Goal: Information Seeking & Learning: Learn about a topic

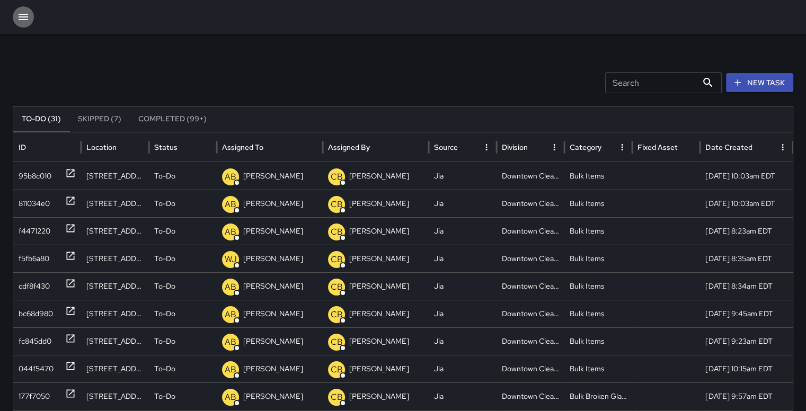
click at [22, 19] on icon "button" at bounding box center [24, 17] width 10 height 6
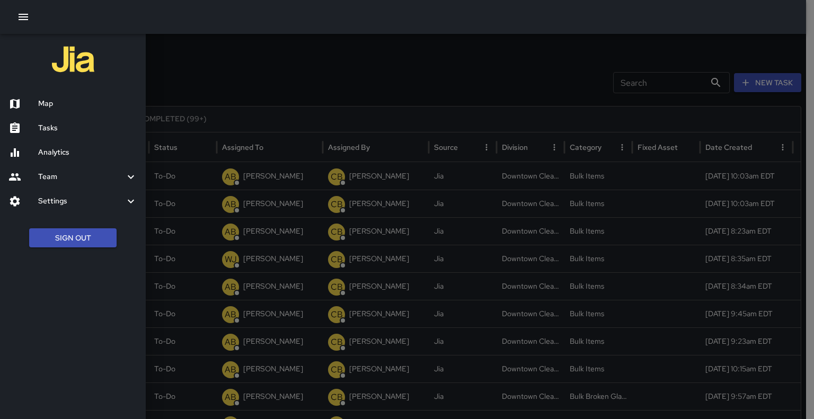
click at [50, 151] on h6 "Analytics" at bounding box center [87, 153] width 99 height 12
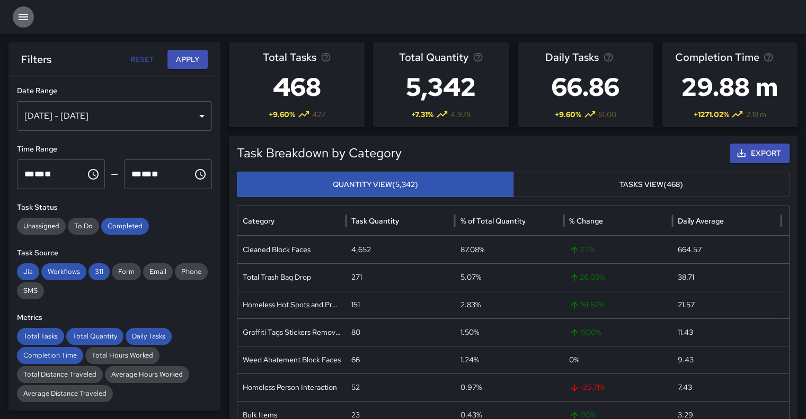
click at [22, 17] on icon "button" at bounding box center [23, 17] width 13 height 13
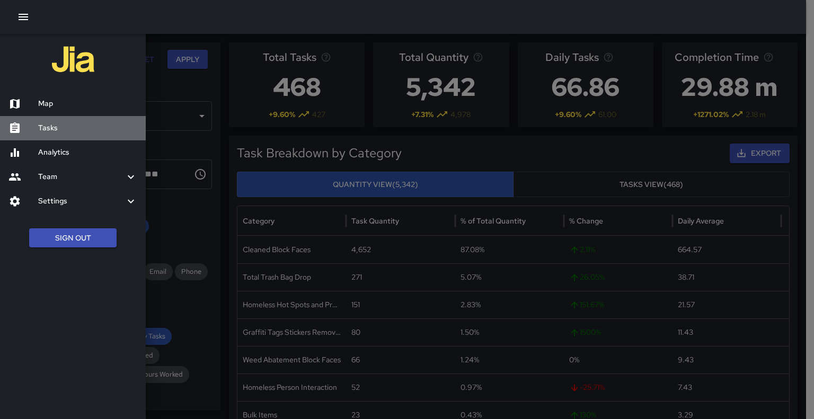
click at [50, 129] on h6 "Tasks" at bounding box center [87, 128] width 99 height 12
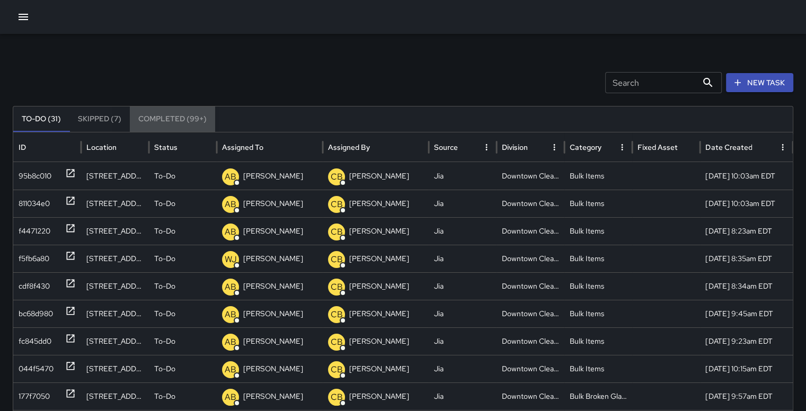
click at [166, 114] on button "Completed (99+)" at bounding box center [172, 119] width 85 height 25
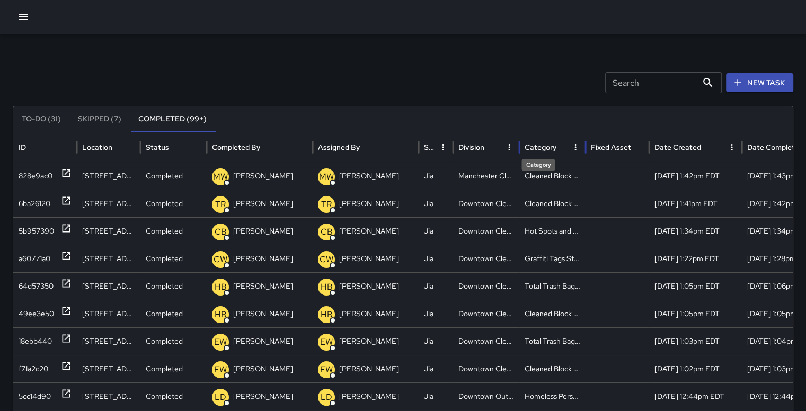
click at [534, 143] on div "Category" at bounding box center [541, 148] width 32 height 10
click at [36, 286] on div "f080f650" at bounding box center [35, 286] width 32 height 27
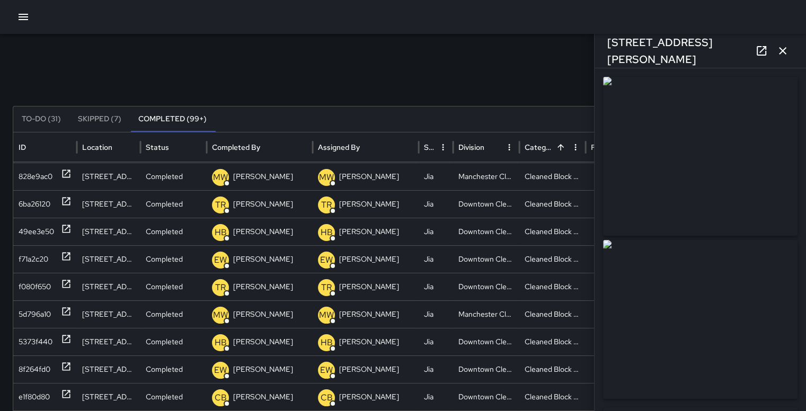
type input "**********"
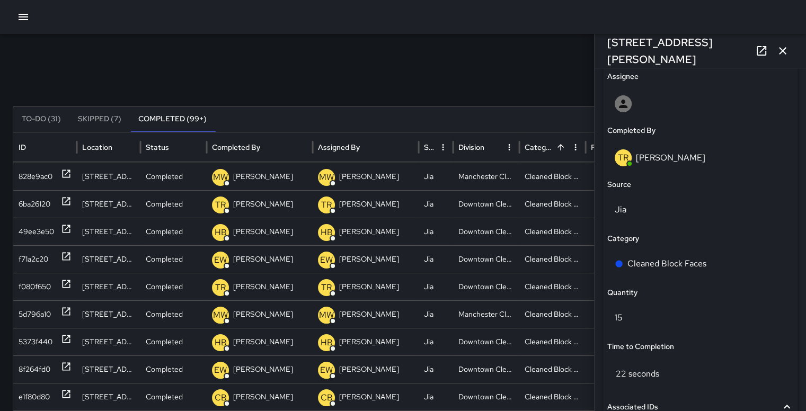
scroll to position [636, 0]
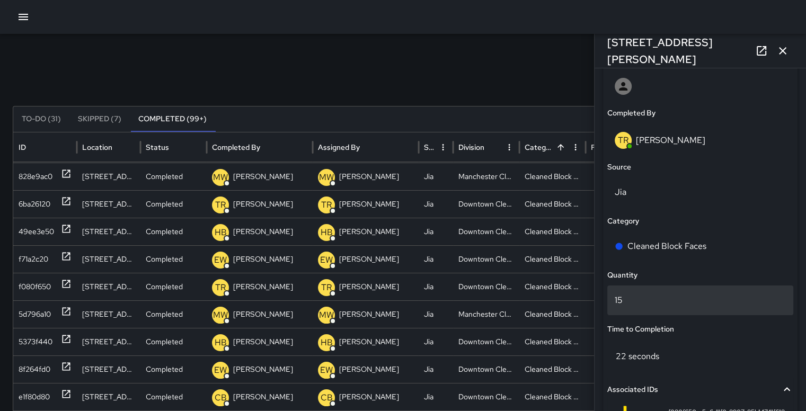
click at [676, 300] on p "15" at bounding box center [700, 300] width 171 height 13
type input "*"
type input "**"
click at [506, 74] on div "Search Search New Task" at bounding box center [403, 82] width 781 height 21
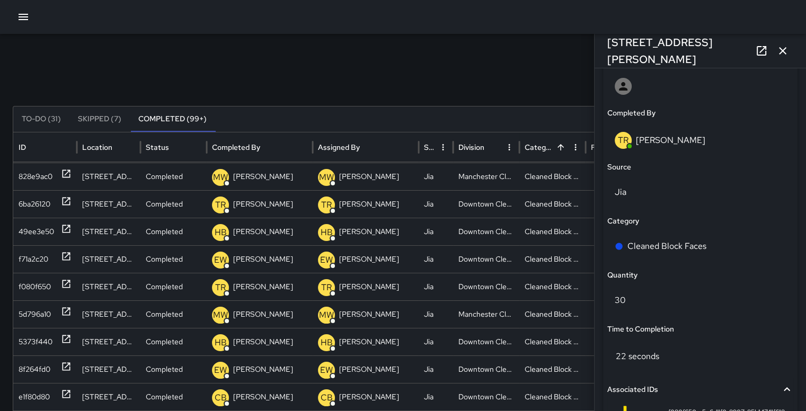
click at [777, 49] on icon "button" at bounding box center [782, 51] width 13 height 13
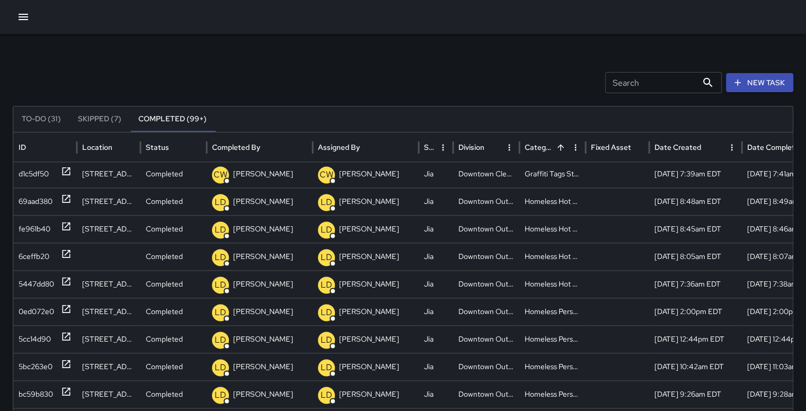
scroll to position [1521, 0]
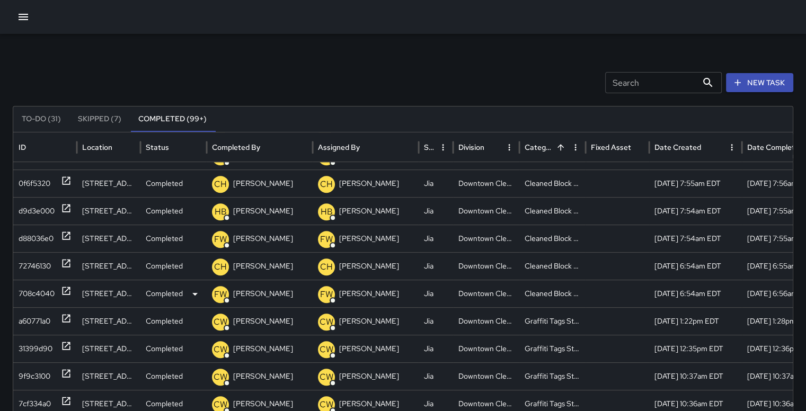
click at [28, 287] on div "708c4040" at bounding box center [37, 293] width 36 height 27
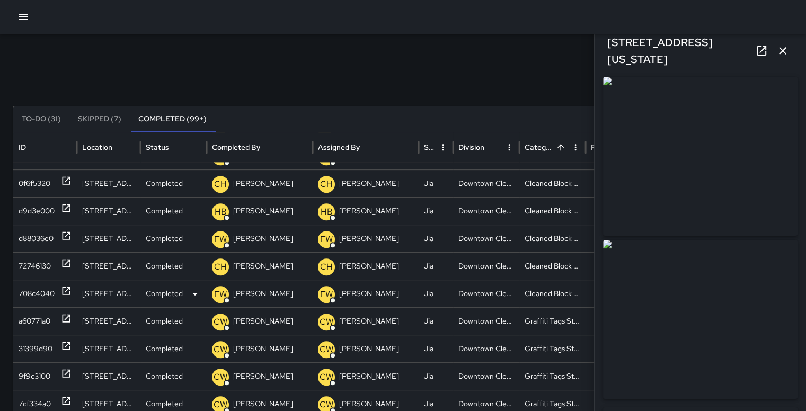
type input "**********"
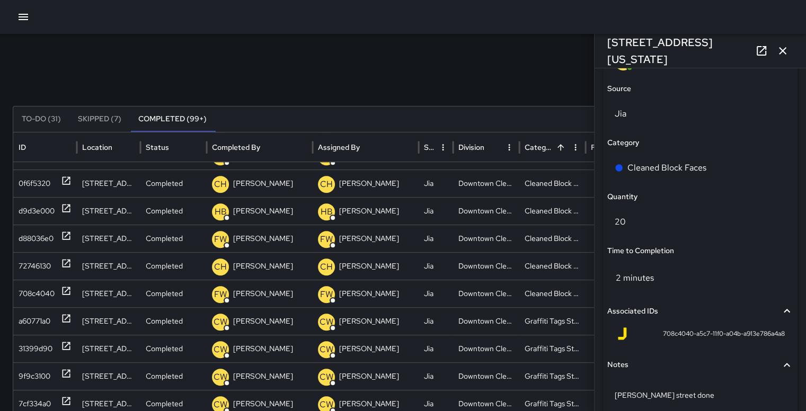
click at [786, 48] on icon "button" at bounding box center [782, 51] width 13 height 13
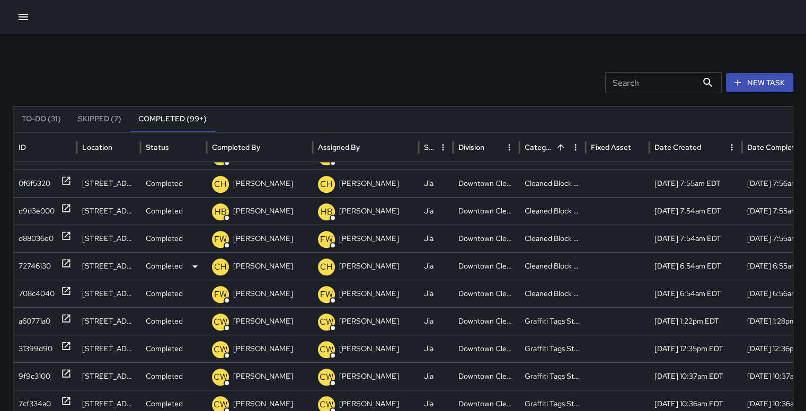
click at [36, 262] on div "72746130" at bounding box center [35, 266] width 32 height 27
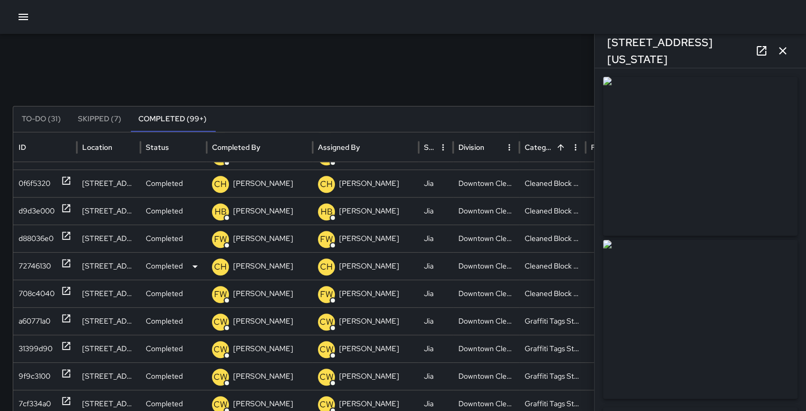
type input "**********"
click at [783, 50] on icon "button" at bounding box center [782, 50] width 7 height 7
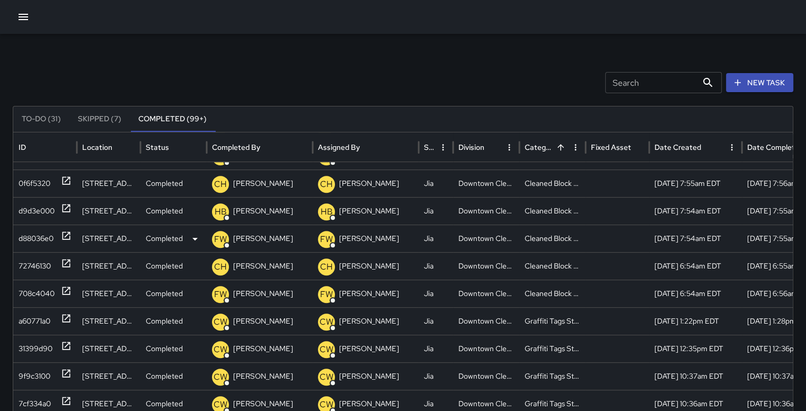
click at [25, 235] on div "d88036e0" at bounding box center [36, 238] width 35 height 27
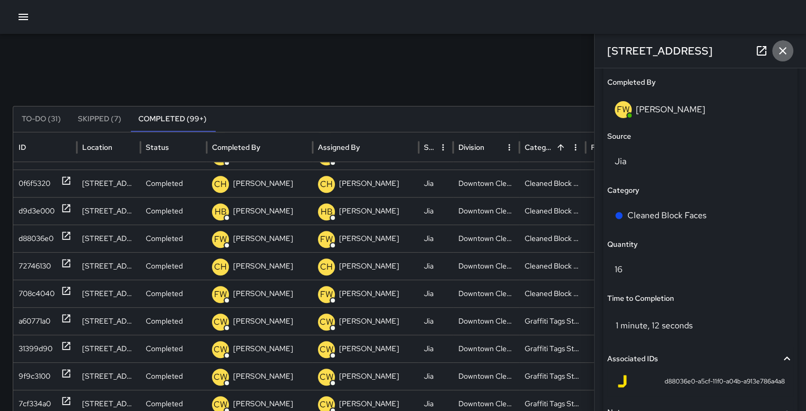
click at [784, 49] on icon "button" at bounding box center [782, 50] width 7 height 7
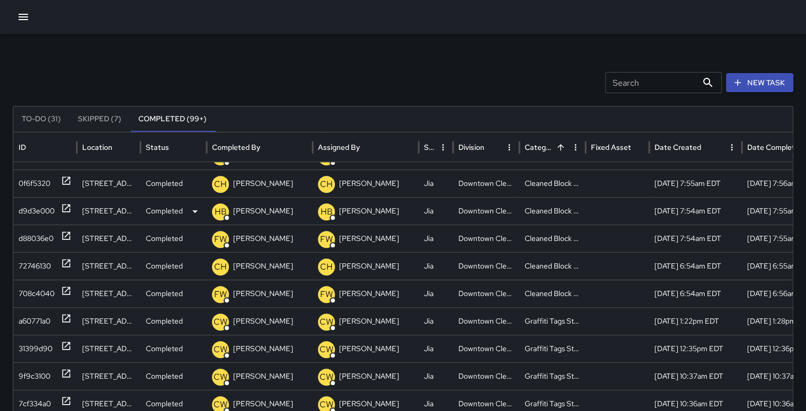
click at [38, 207] on div "d9d3e000" at bounding box center [37, 211] width 36 height 27
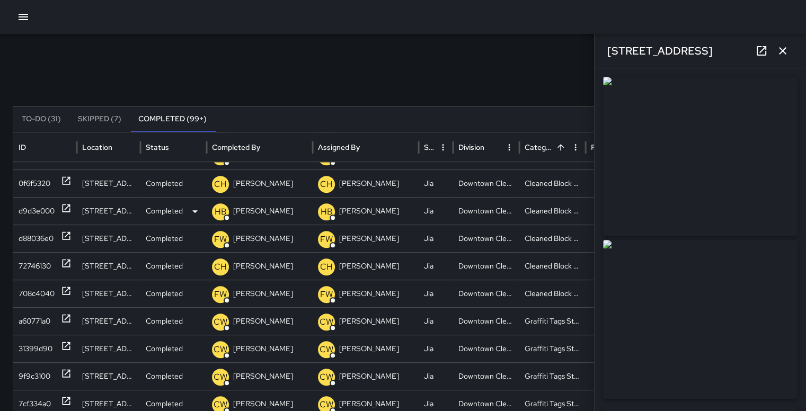
type input "**********"
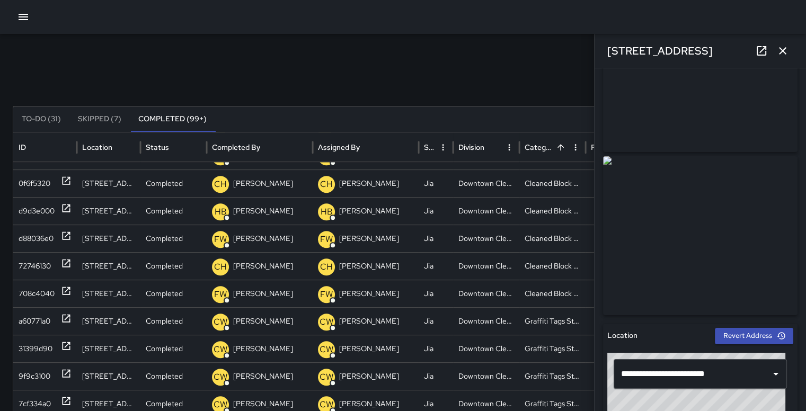
scroll to position [40, 0]
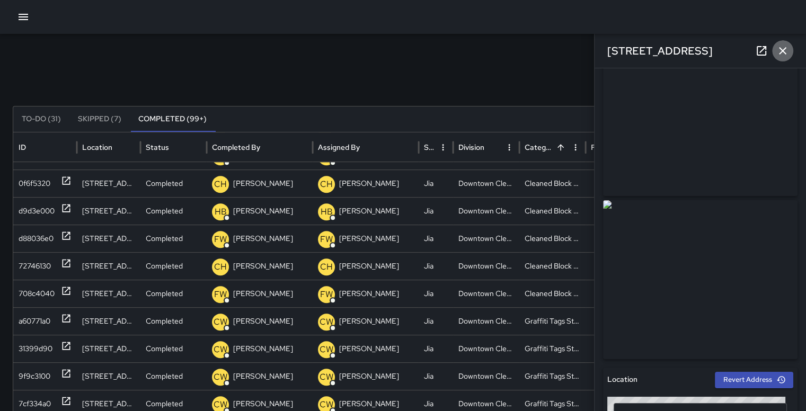
click at [784, 50] on icon "button" at bounding box center [782, 51] width 13 height 13
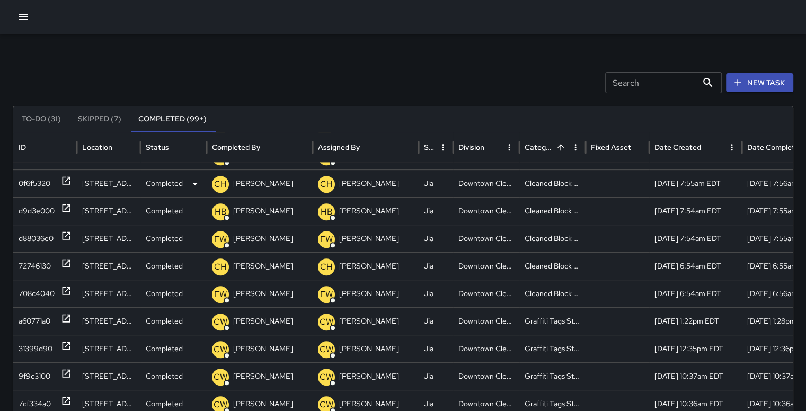
click at [37, 184] on div "0f6f5320" at bounding box center [35, 183] width 32 height 27
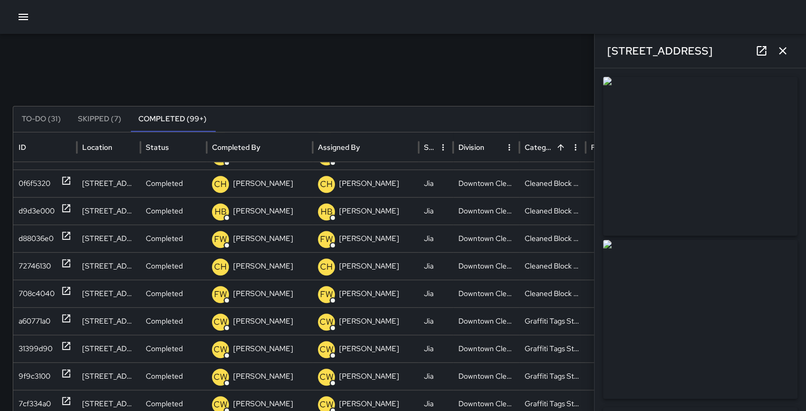
type input "**********"
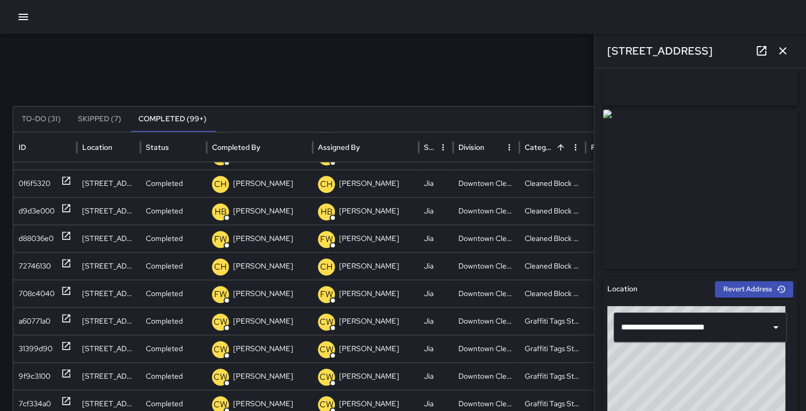
scroll to position [55, 0]
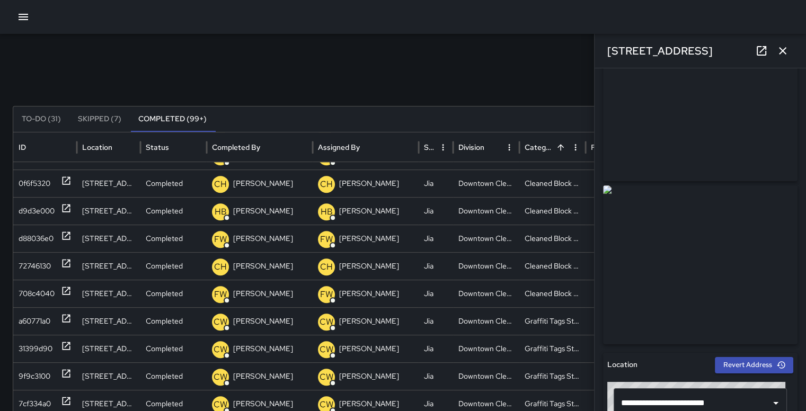
click at [783, 44] on button "button" at bounding box center [782, 50] width 21 height 21
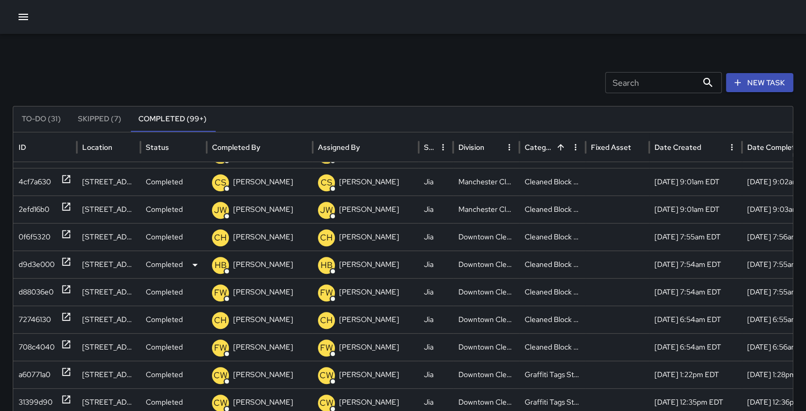
scroll to position [462, 0]
click at [38, 204] on div "2efd16b0" at bounding box center [34, 210] width 31 height 27
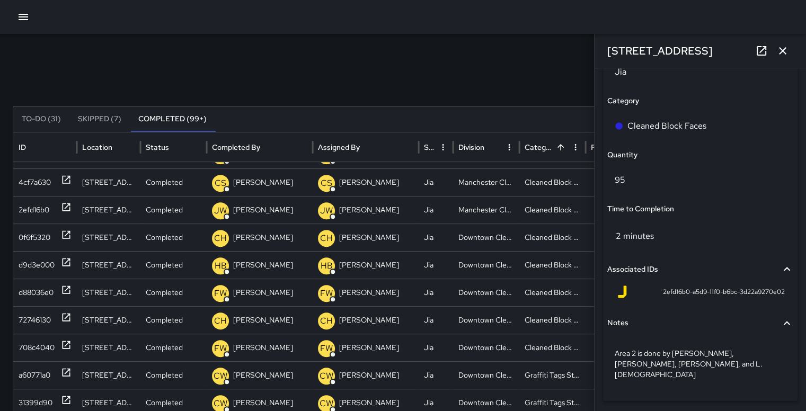
scroll to position [783, 0]
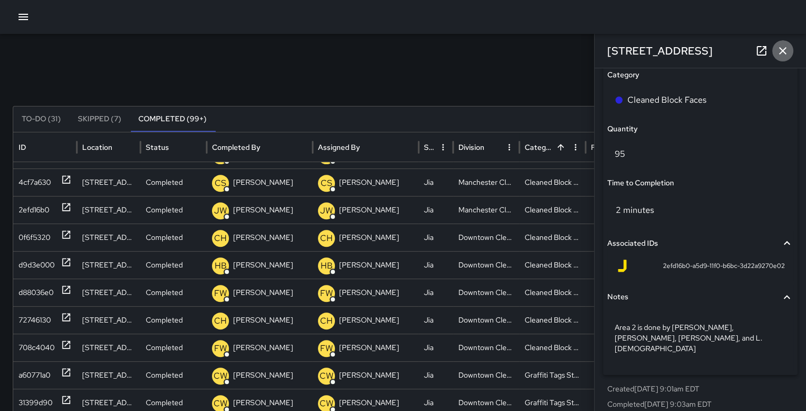
click at [787, 57] on button "button" at bounding box center [782, 50] width 21 height 21
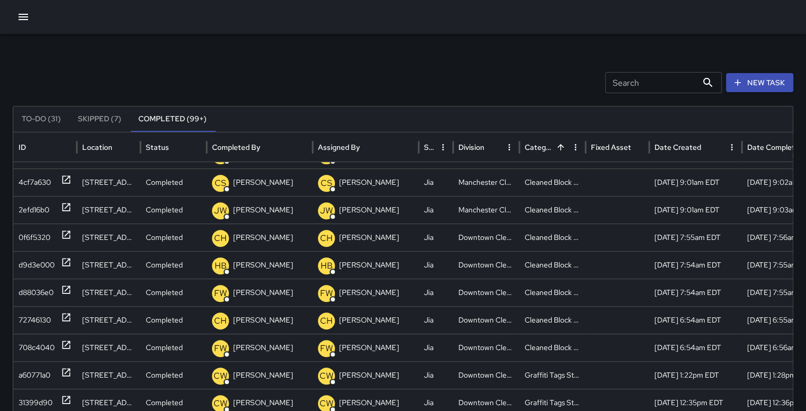
click at [289, 126] on div "To-Do (31) Skipped (7) Completed (99+)" at bounding box center [403, 119] width 780 height 25
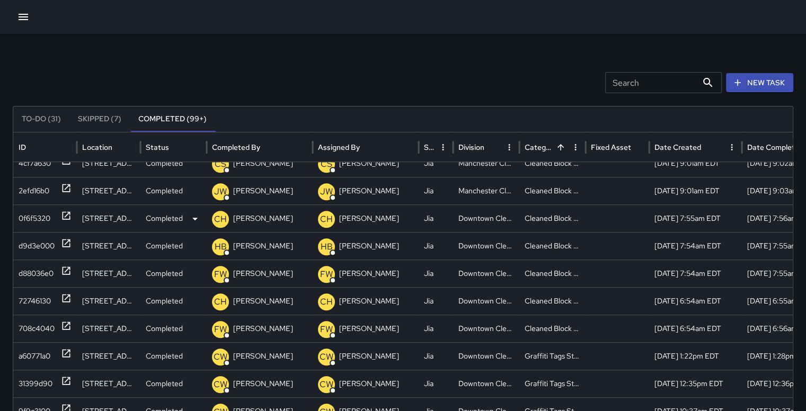
scroll to position [454, 0]
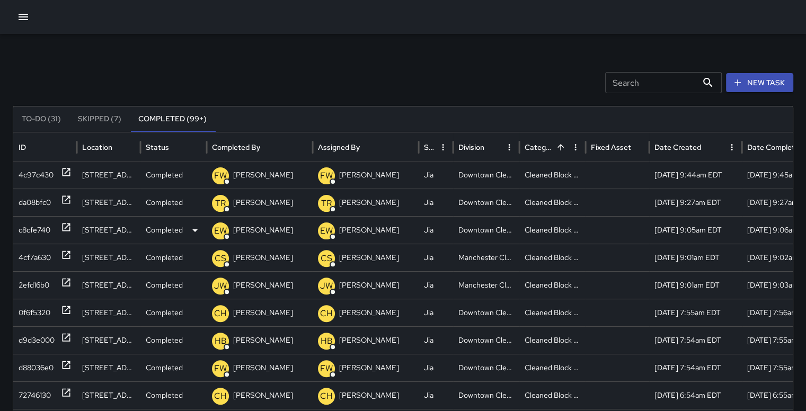
click at [36, 227] on div "c8cfe740" at bounding box center [35, 230] width 32 height 27
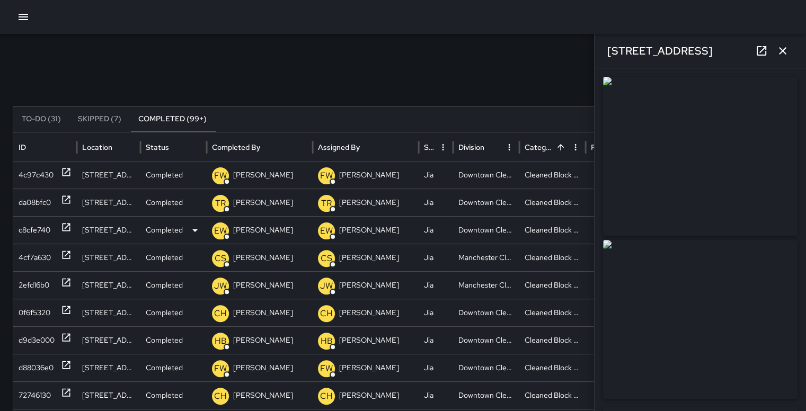
type input "**********"
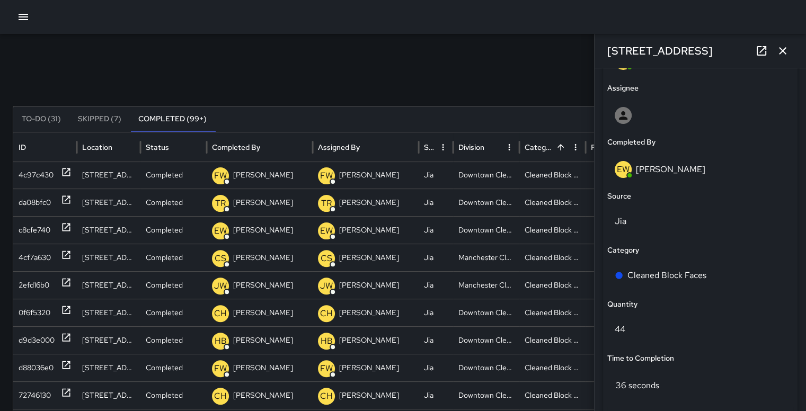
scroll to position [640, 0]
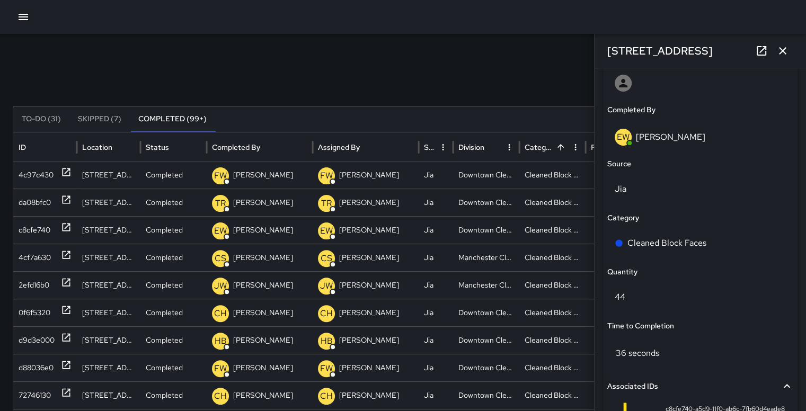
click at [782, 46] on icon "button" at bounding box center [782, 51] width 13 height 13
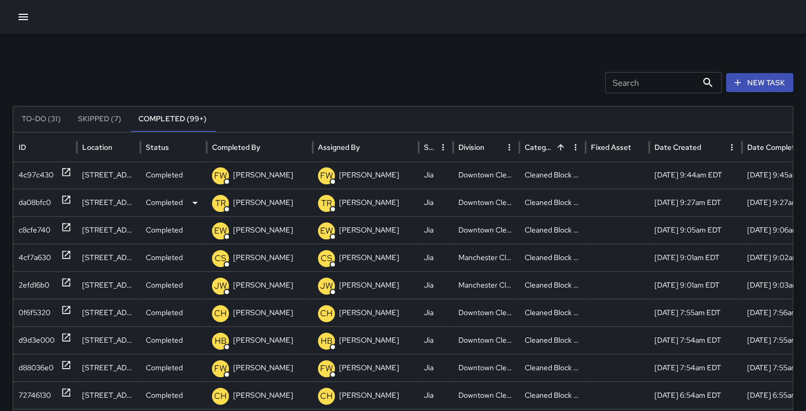
click at [34, 200] on div "da08bfc0" at bounding box center [35, 202] width 32 height 27
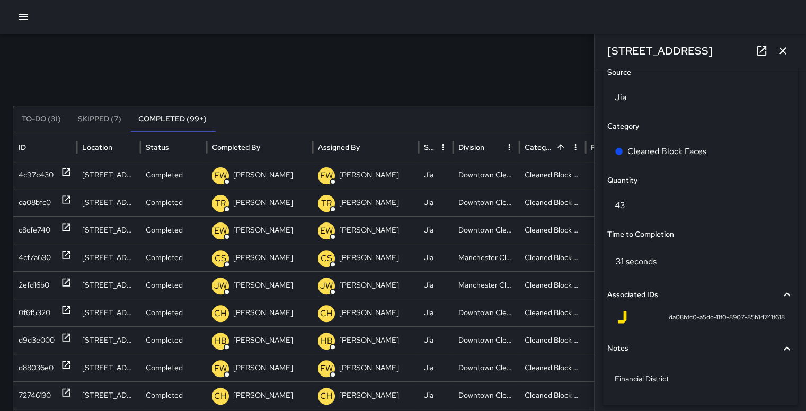
scroll to position [711, 0]
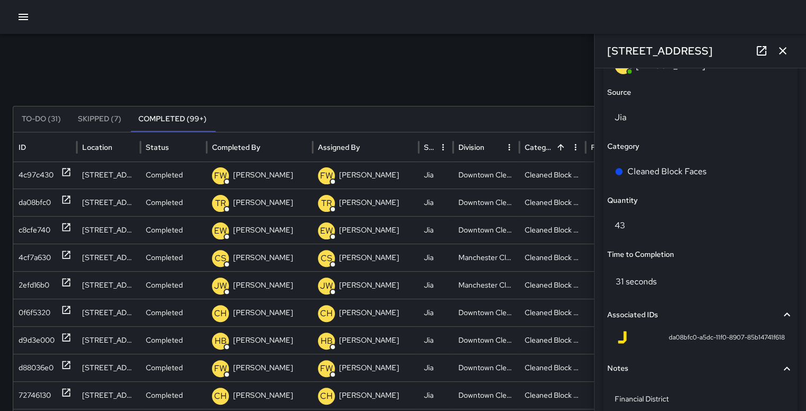
click at [786, 52] on icon "button" at bounding box center [782, 51] width 13 height 13
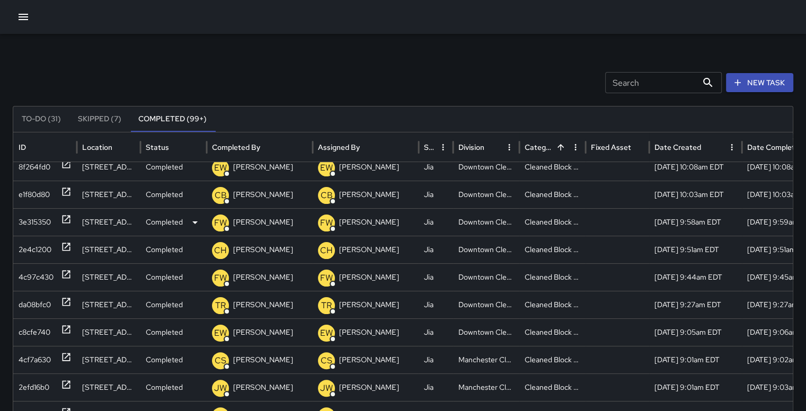
scroll to position [261, 0]
click at [23, 190] on div "e1f80d80" at bounding box center [34, 194] width 31 height 27
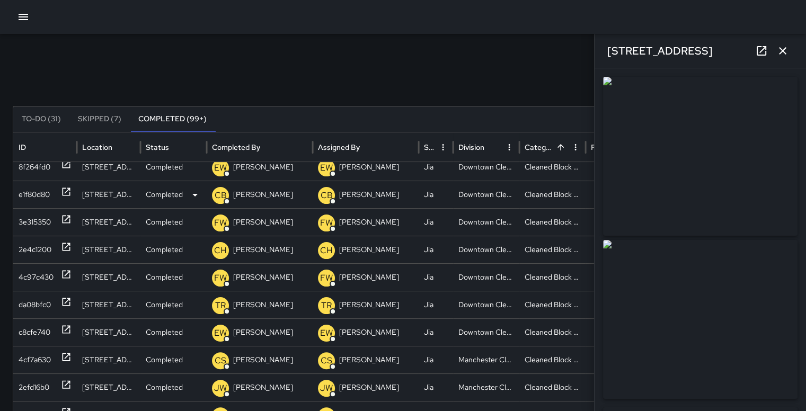
type input "**********"
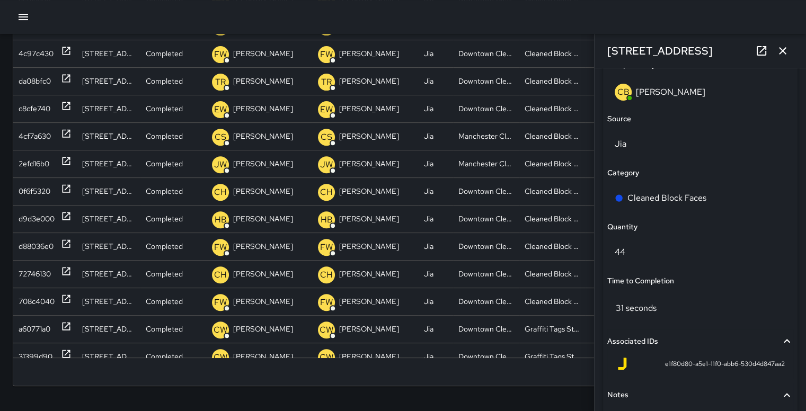
scroll to position [686, 0]
click at [786, 52] on icon "button" at bounding box center [782, 51] width 13 height 13
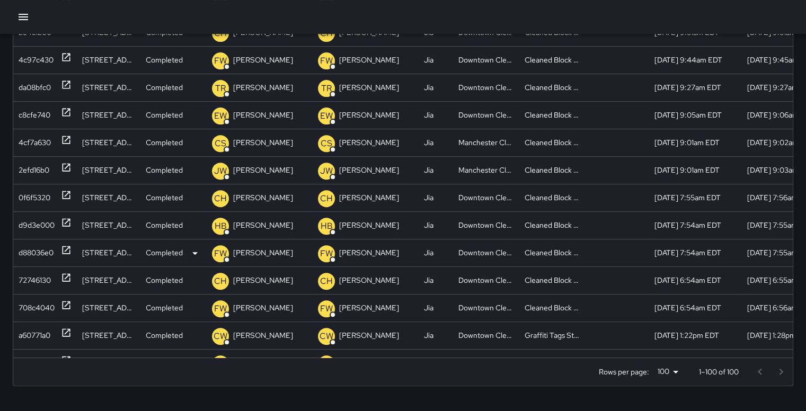
scroll to position [443, 0]
click at [42, 248] on div "3b0ba3f0" at bounding box center [35, 253] width 33 height 27
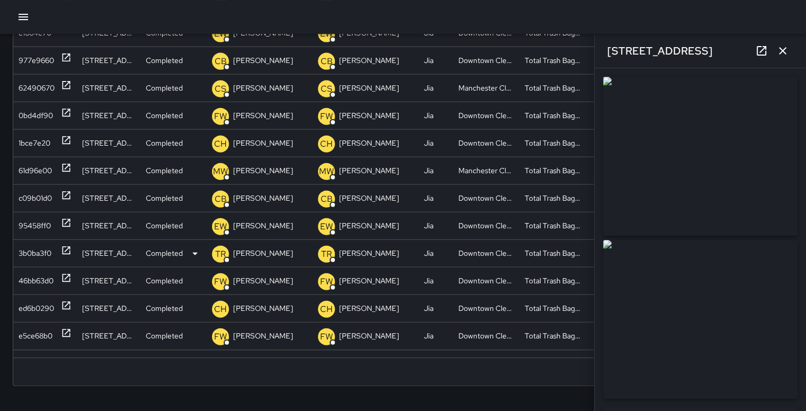
type input "**********"
click at [783, 49] on icon "button" at bounding box center [782, 51] width 13 height 13
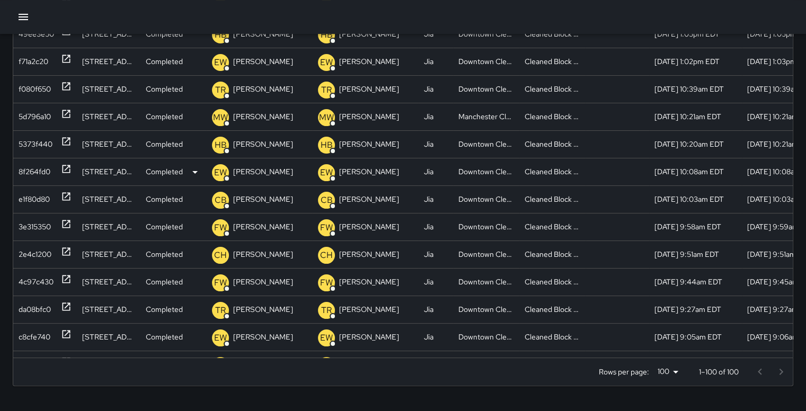
click at [38, 166] on div "8f264fd0" at bounding box center [35, 171] width 32 height 27
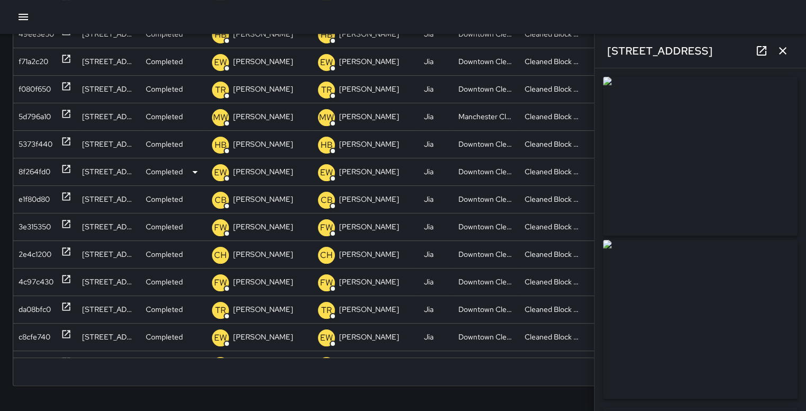
type input "**********"
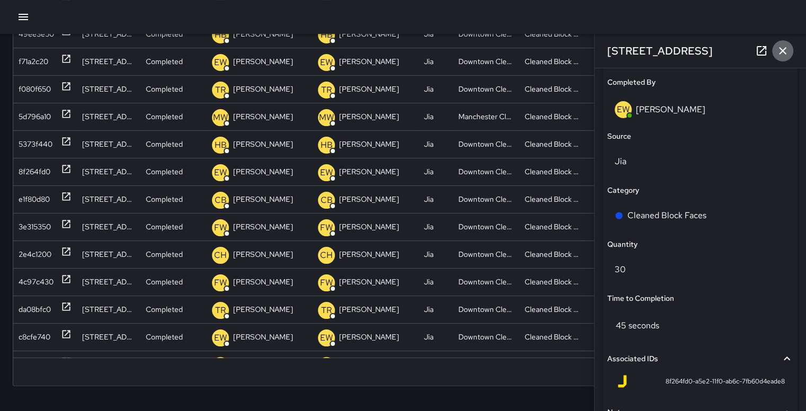
click at [781, 55] on icon "button" at bounding box center [782, 51] width 13 height 13
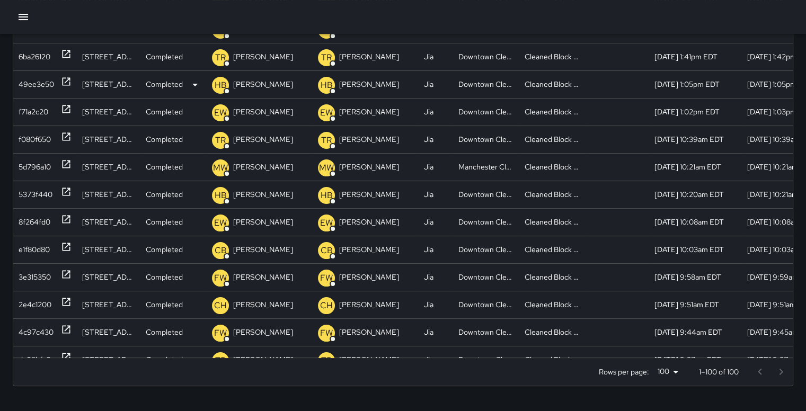
click at [36, 84] on div "49ee3e50" at bounding box center [37, 84] width 36 height 27
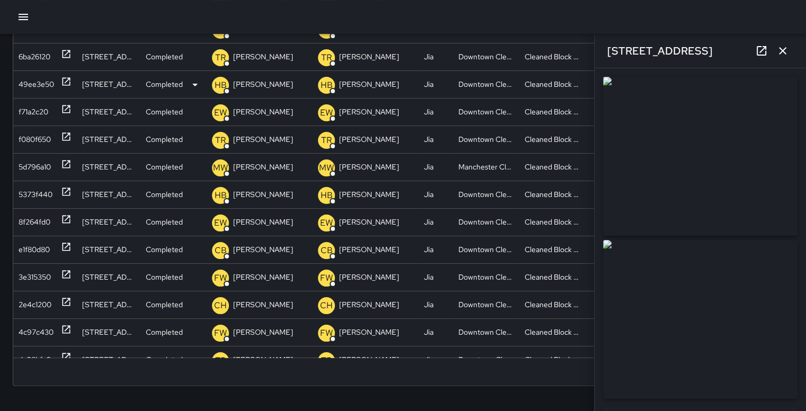
type input "**********"
click at [33, 51] on div "6ba26120" at bounding box center [35, 56] width 32 height 27
type input "**********"
click at [786, 45] on icon "button" at bounding box center [782, 51] width 13 height 13
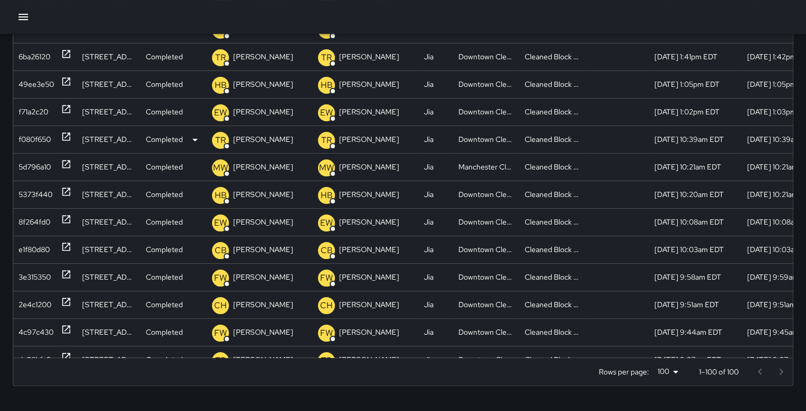
click at [35, 137] on div "f080f650" at bounding box center [35, 139] width 32 height 27
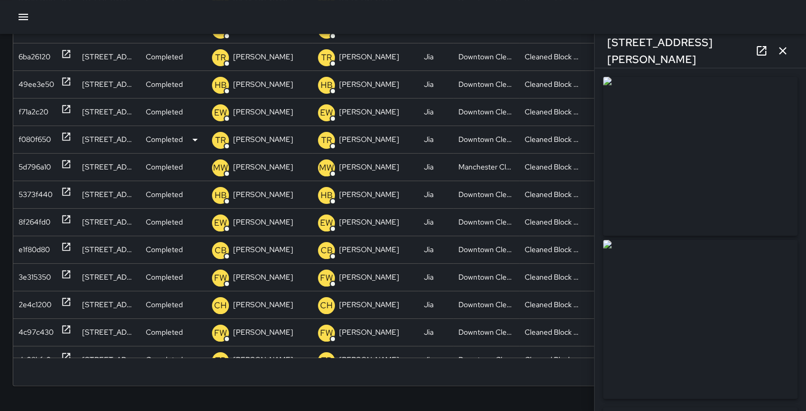
type input "**********"
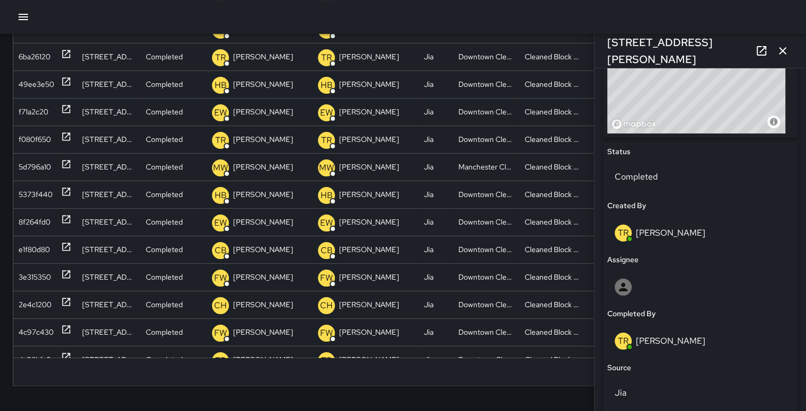
scroll to position [435, 0]
click at [785, 51] on icon "button" at bounding box center [782, 51] width 13 height 13
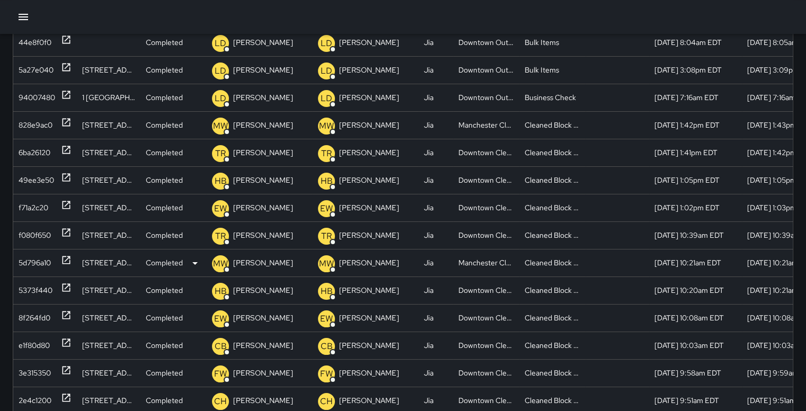
scroll to position [131, 0]
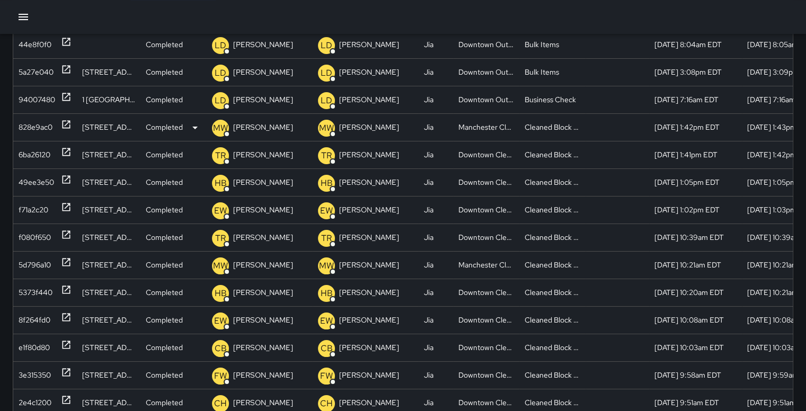
click at [24, 122] on div "828e9ac0" at bounding box center [36, 127] width 34 height 27
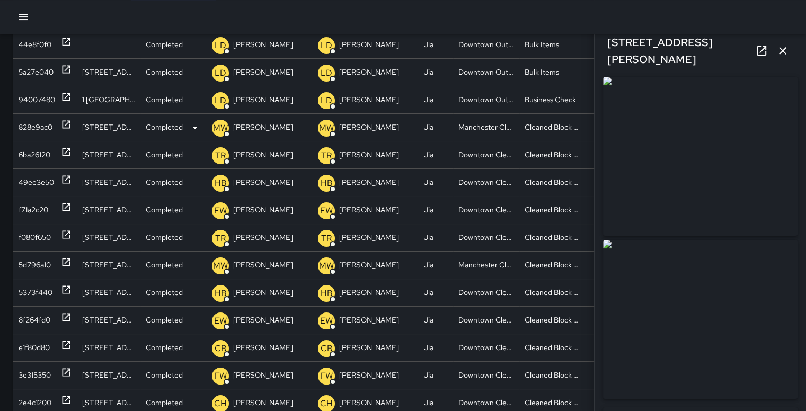
type input "**********"
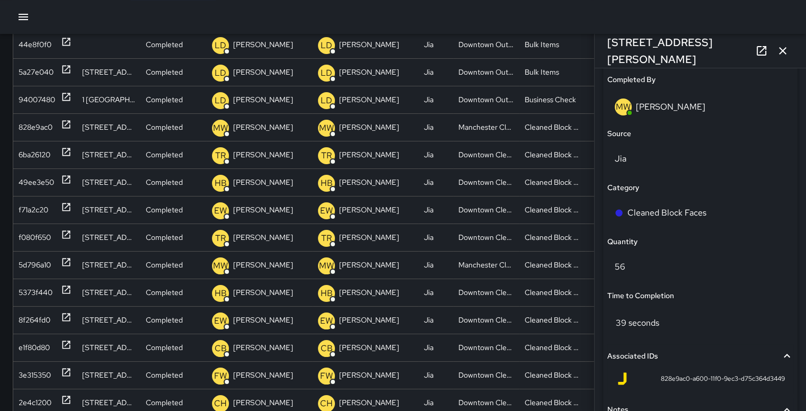
scroll to position [666, 0]
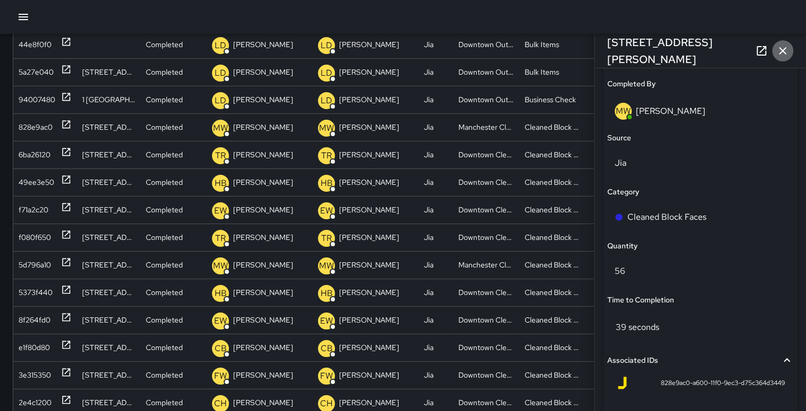
click at [785, 52] on icon "button" at bounding box center [782, 51] width 13 height 13
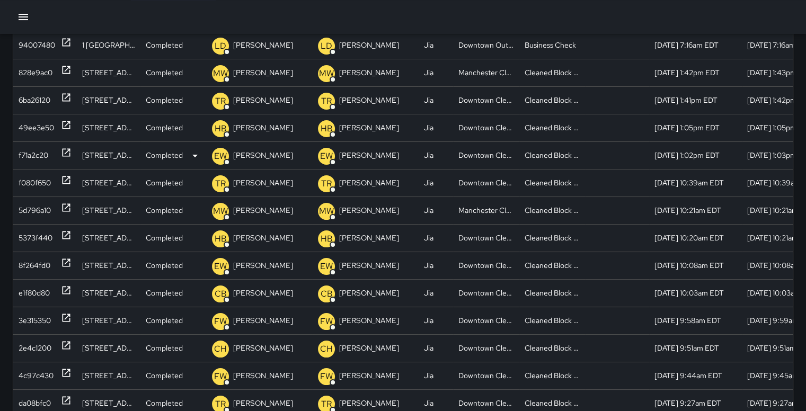
scroll to position [54, 0]
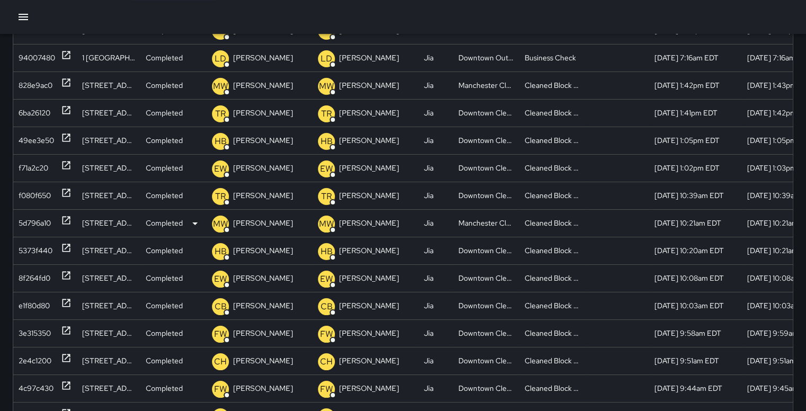
click at [40, 216] on div "5d796a10" at bounding box center [35, 223] width 32 height 27
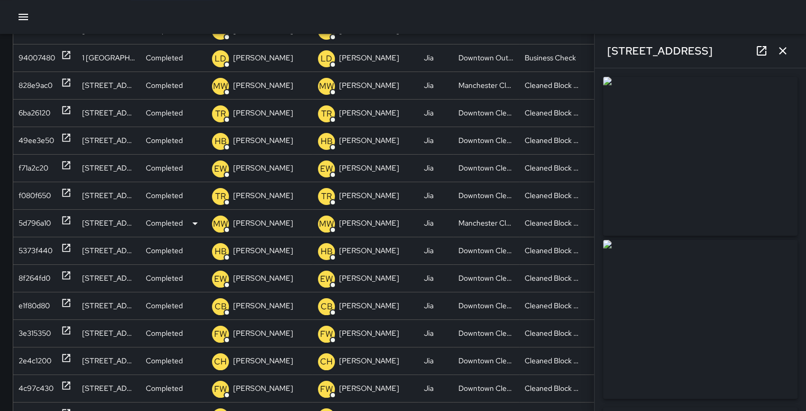
type input "**********"
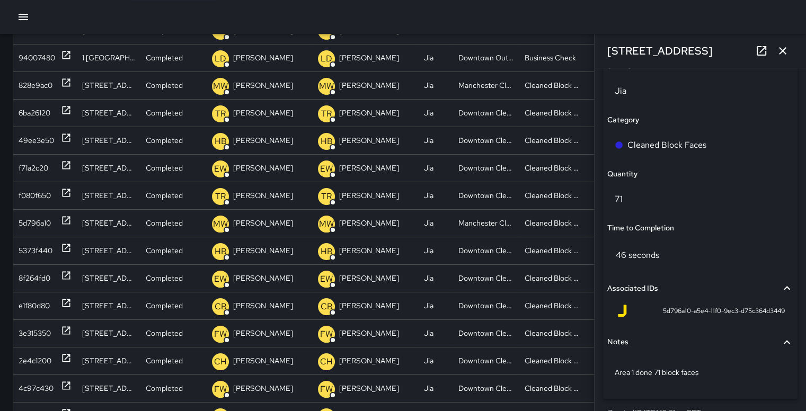
click at [783, 47] on icon "button" at bounding box center [782, 51] width 13 height 13
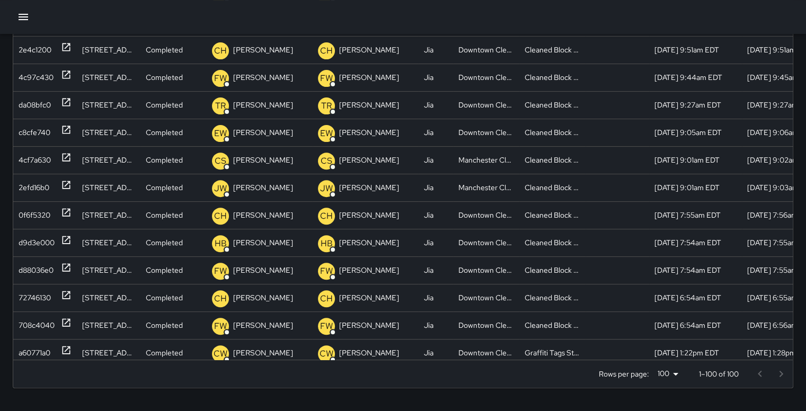
scroll to position [269, 0]
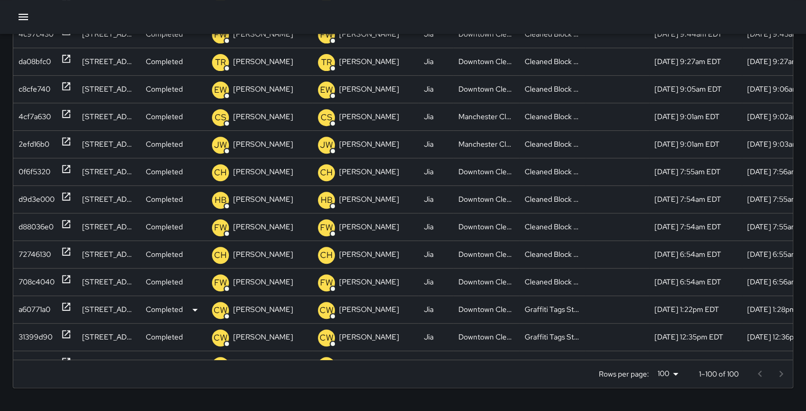
click at [649, 313] on div "[DATE] 1:22pm EDT" at bounding box center [695, 310] width 93 height 28
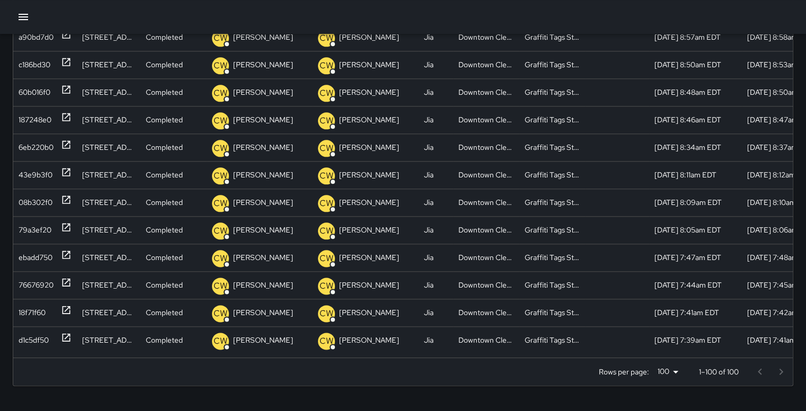
scroll to position [1043, 0]
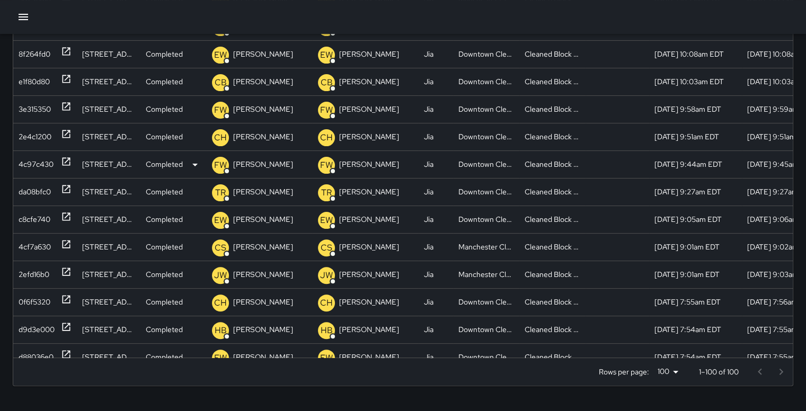
click at [40, 161] on div "4c97c430" at bounding box center [36, 164] width 35 height 27
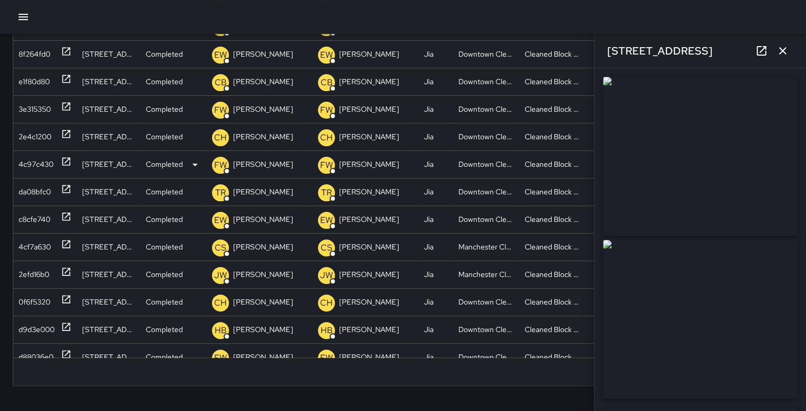
type input "**********"
click at [790, 188] on div "**********" at bounding box center [700, 239] width 211 height 343
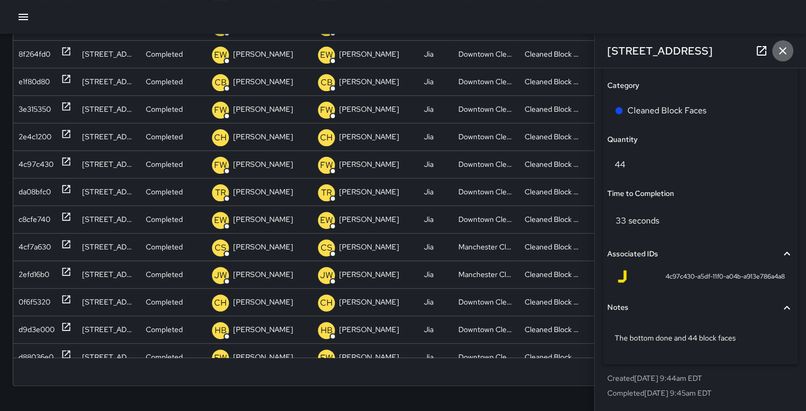
click at [784, 54] on icon "button" at bounding box center [782, 51] width 13 height 13
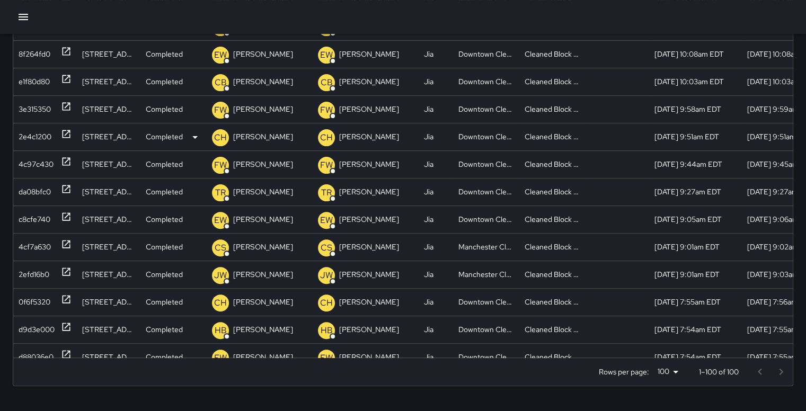
click at [36, 138] on div "2e4c1200" at bounding box center [35, 136] width 33 height 27
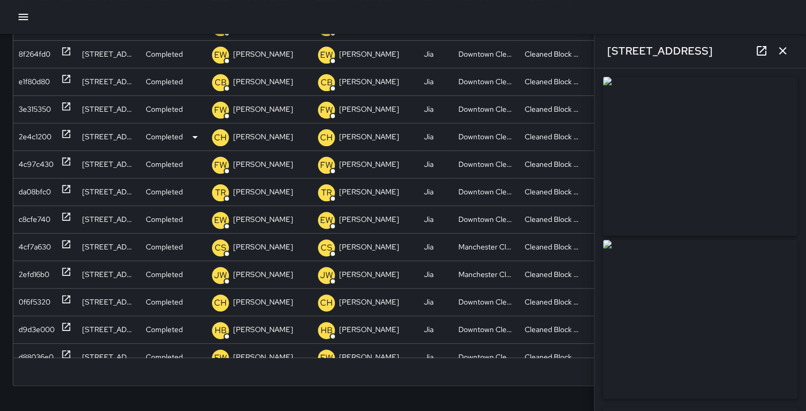
type input "**********"
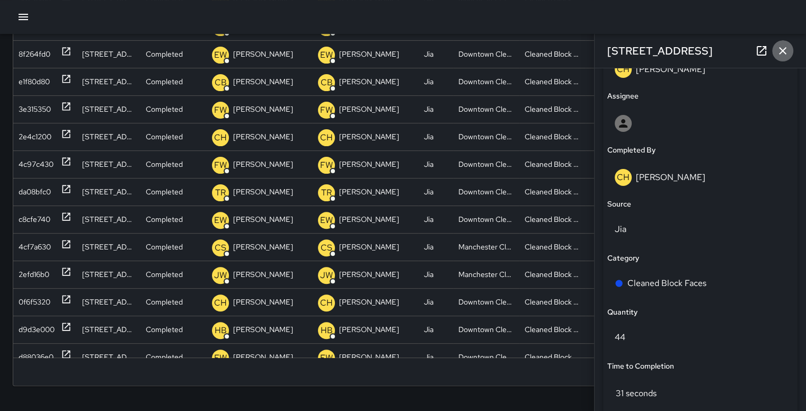
click at [784, 49] on icon "button" at bounding box center [782, 50] width 7 height 7
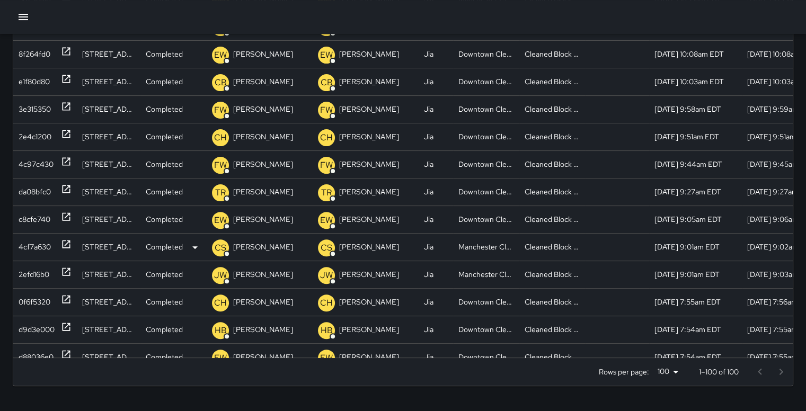
click at [40, 241] on div "4cf7a630" at bounding box center [35, 247] width 32 height 27
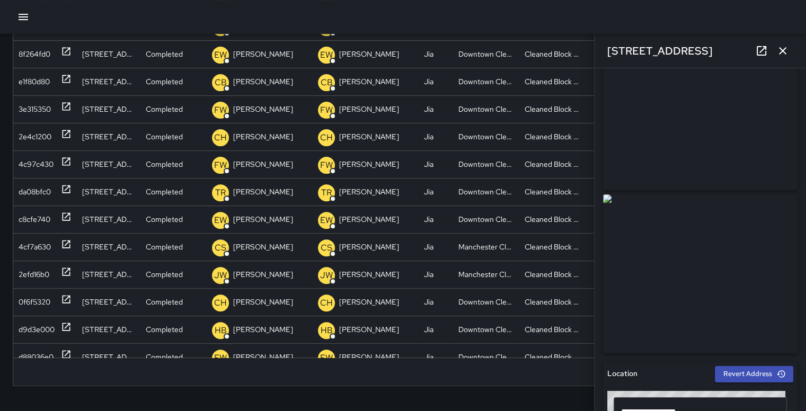
scroll to position [0, 0]
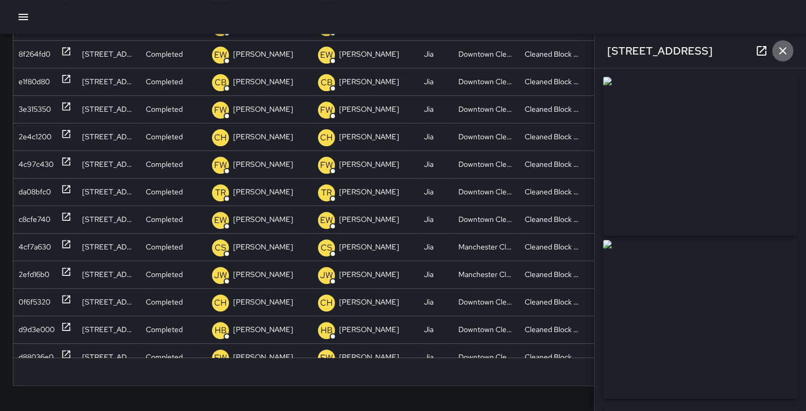
click at [780, 49] on icon "button" at bounding box center [782, 51] width 13 height 13
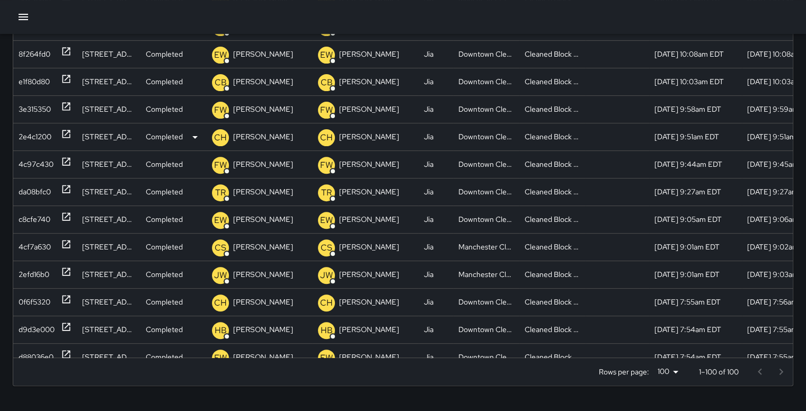
scroll to position [235, 0]
click at [42, 103] on div "3e315350" at bounding box center [35, 109] width 32 height 27
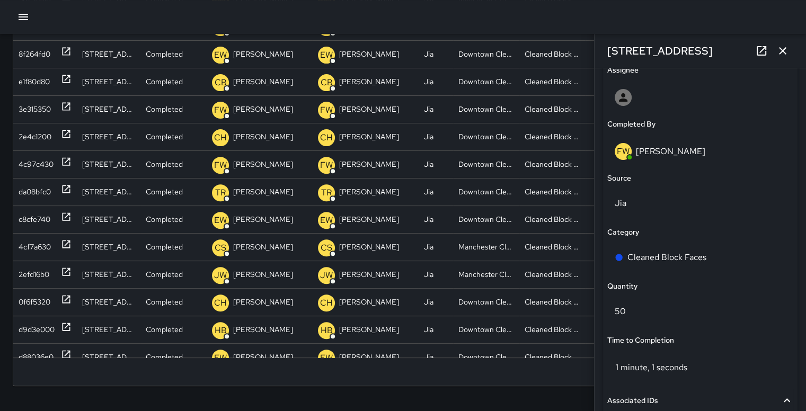
scroll to position [636, 0]
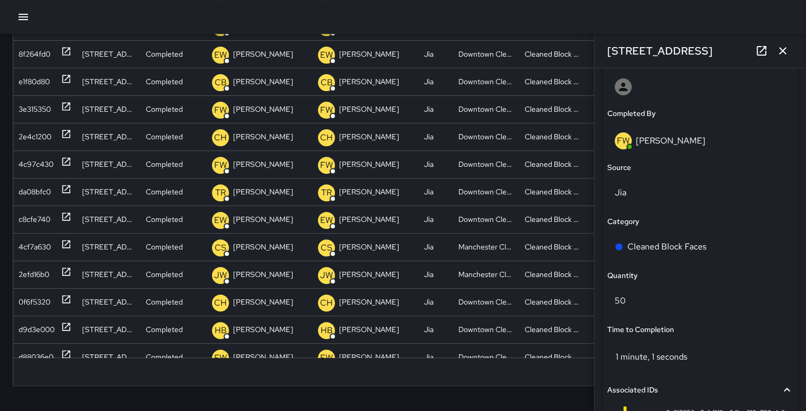
click at [786, 52] on icon "button" at bounding box center [782, 51] width 13 height 13
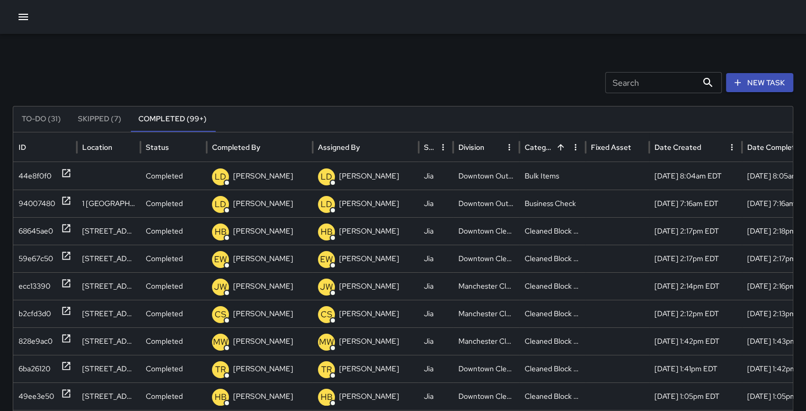
scroll to position [0, 0]
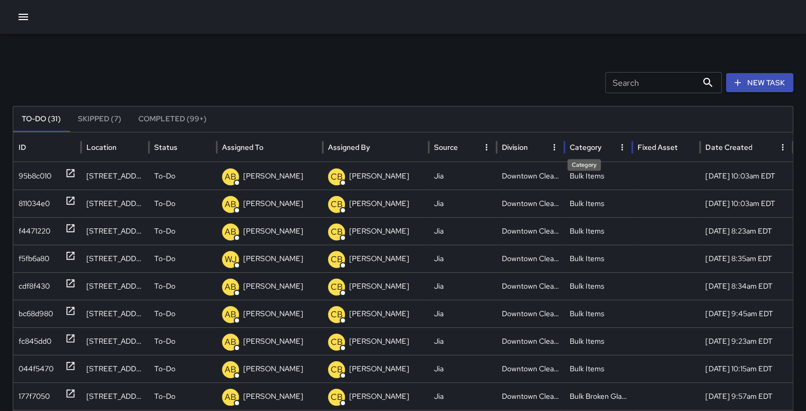
click at [587, 148] on div "Category" at bounding box center [586, 148] width 32 height 10
click at [591, 147] on div "Category" at bounding box center [584, 148] width 29 height 10
click at [100, 117] on button "Skipped (7)" at bounding box center [99, 119] width 60 height 25
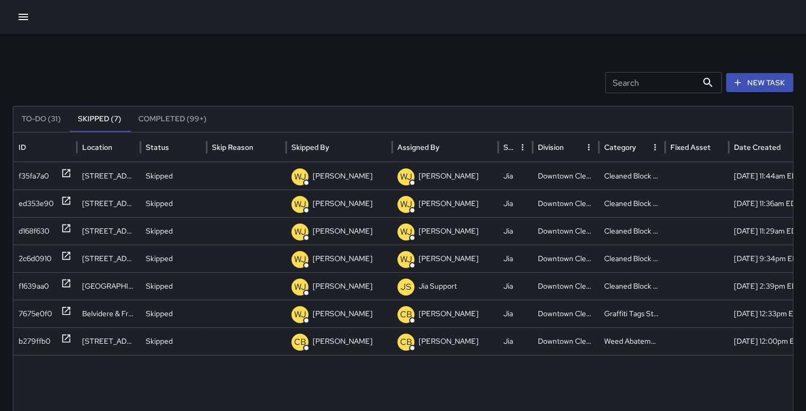
click at [167, 121] on button "Completed (99+)" at bounding box center [172, 119] width 85 height 25
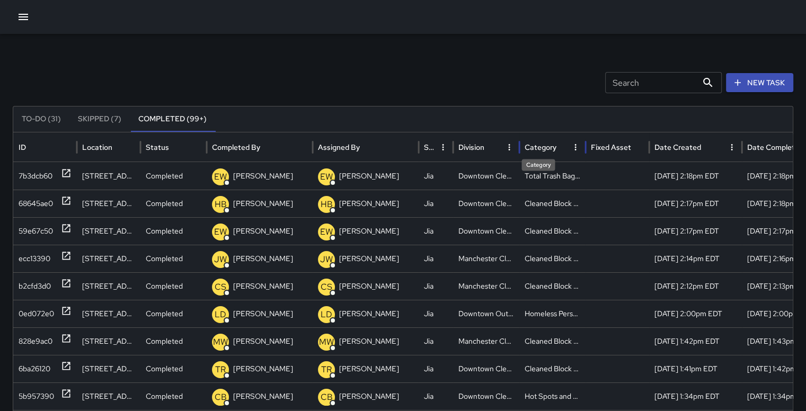
click at [545, 144] on div "Category" at bounding box center [541, 148] width 32 height 10
click at [37, 285] on div "ecc13390" at bounding box center [35, 286] width 32 height 27
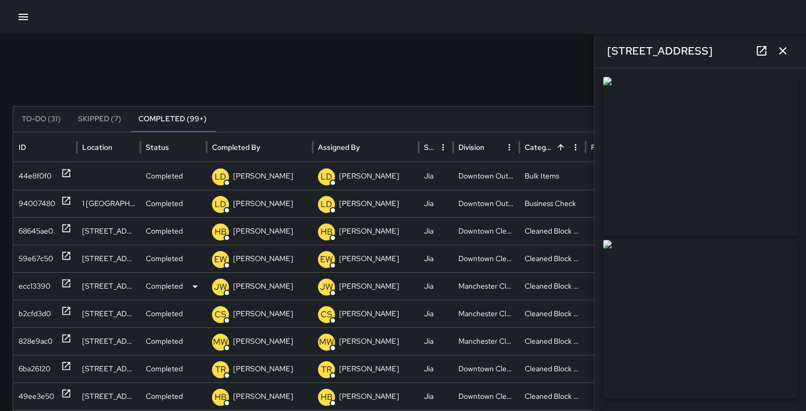
type input "**********"
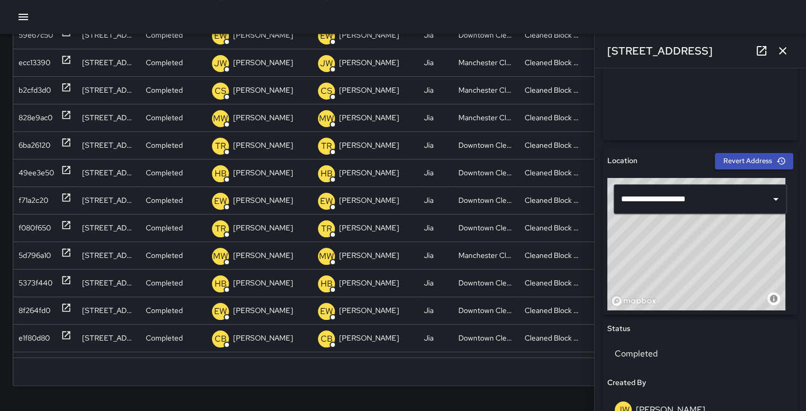
scroll to position [220, 0]
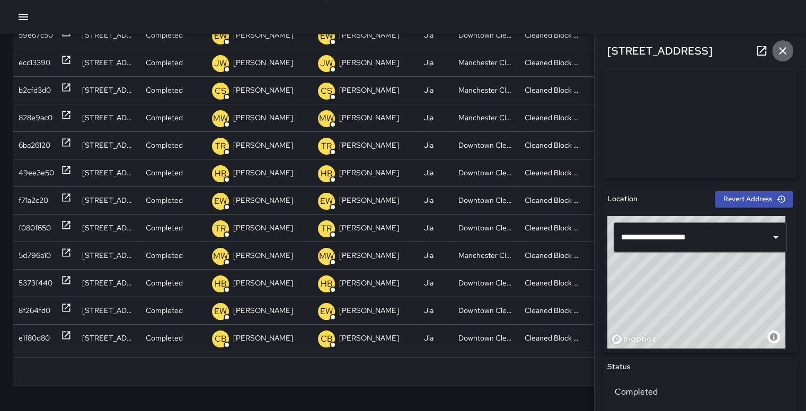
click at [786, 51] on icon "button" at bounding box center [782, 51] width 13 height 13
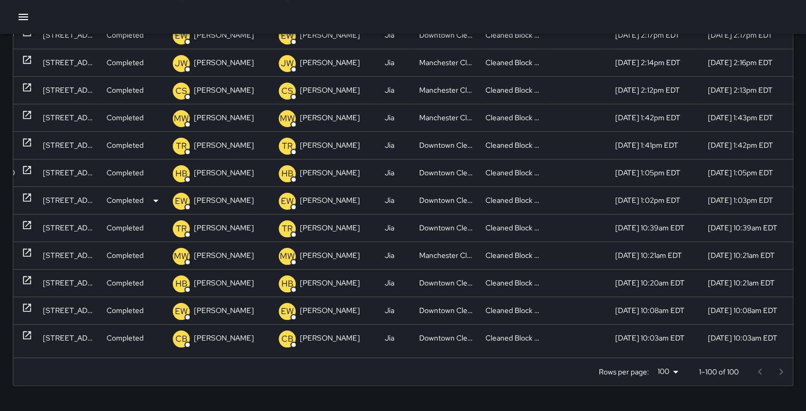
scroll to position [0, 41]
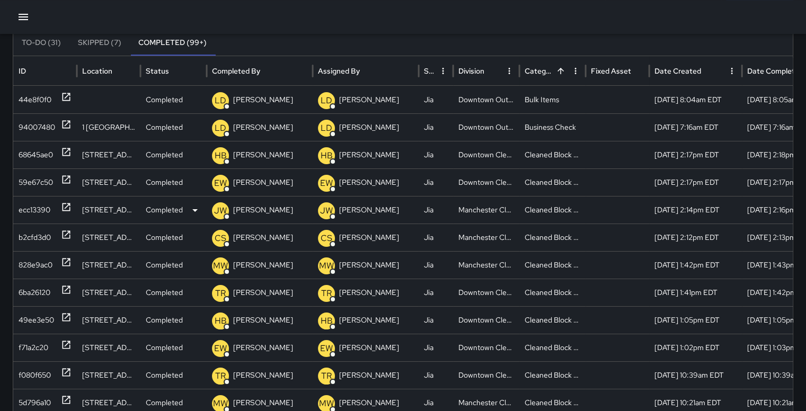
click at [31, 207] on div "ecc13390" at bounding box center [35, 210] width 32 height 27
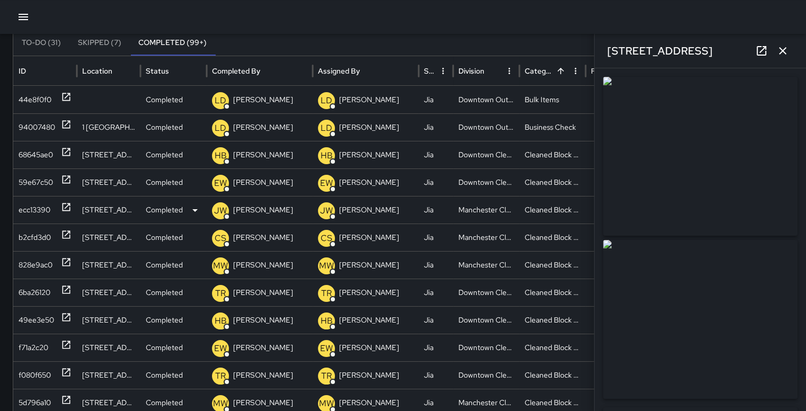
type input "**********"
click at [38, 228] on div "b2cfd3d0" at bounding box center [35, 237] width 32 height 27
type input "**********"
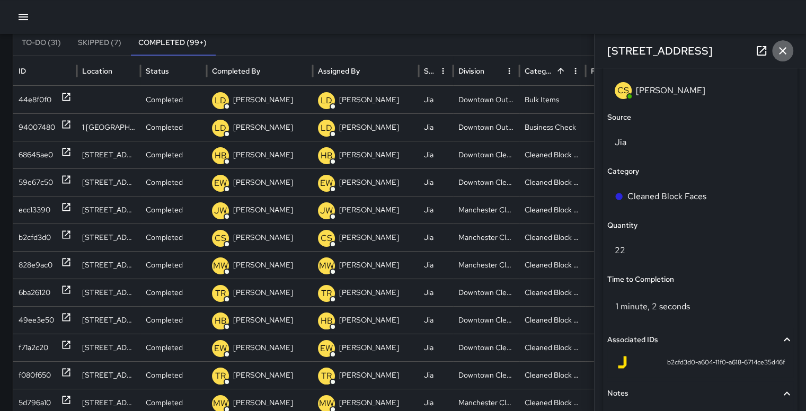
click at [782, 51] on icon "button" at bounding box center [782, 50] width 7 height 7
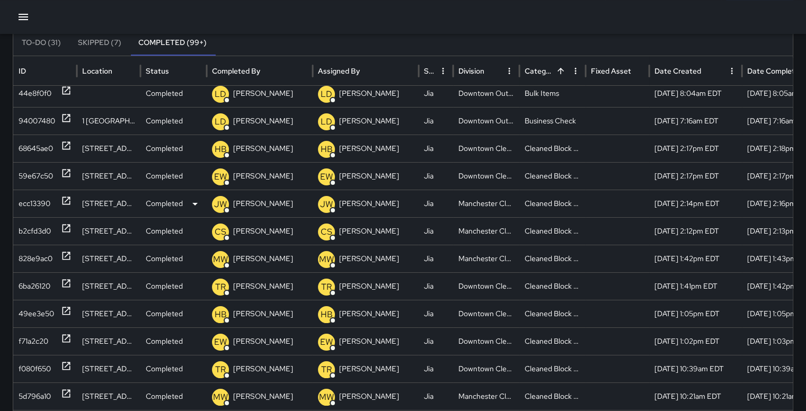
scroll to position [0, 0]
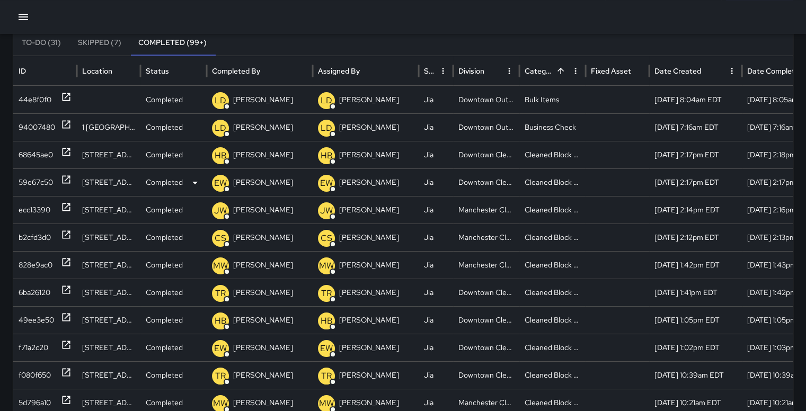
click at [30, 178] on div "59e67c50" at bounding box center [36, 182] width 34 height 27
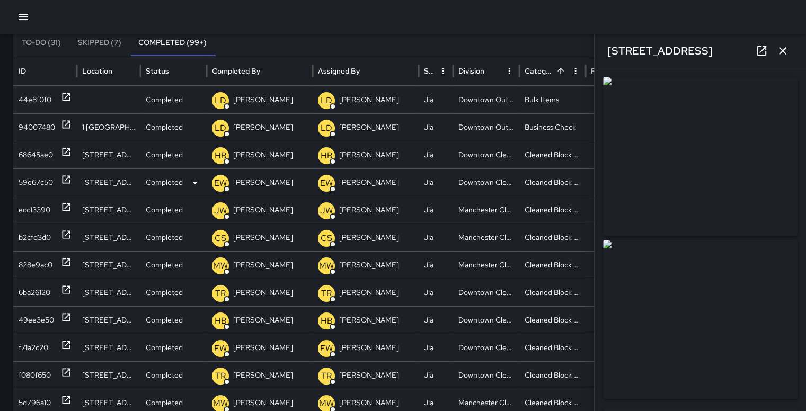
type input "**********"
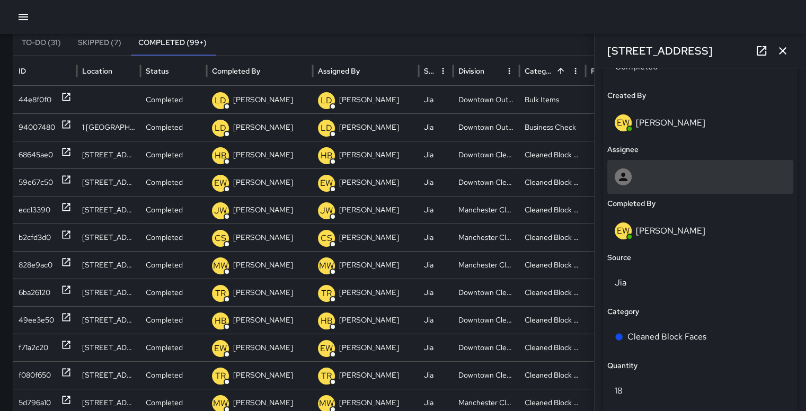
scroll to position [546, 0]
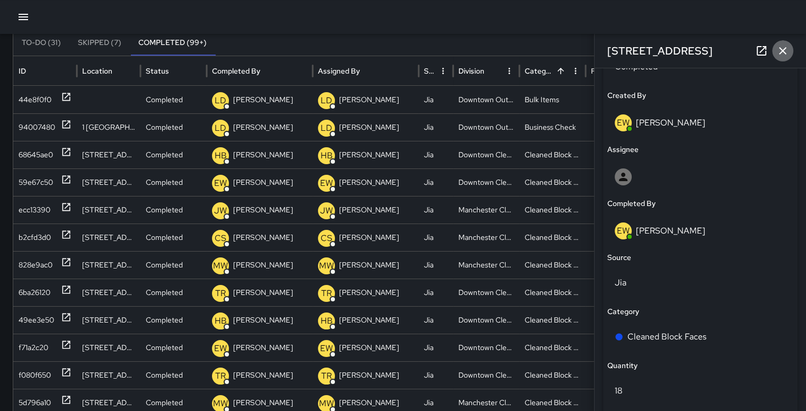
click at [783, 50] on icon "button" at bounding box center [782, 50] width 7 height 7
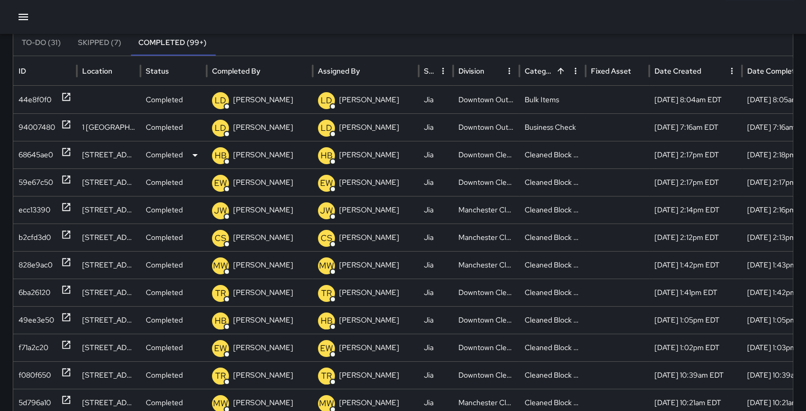
click at [43, 152] on div "68645ae0" at bounding box center [36, 154] width 34 height 27
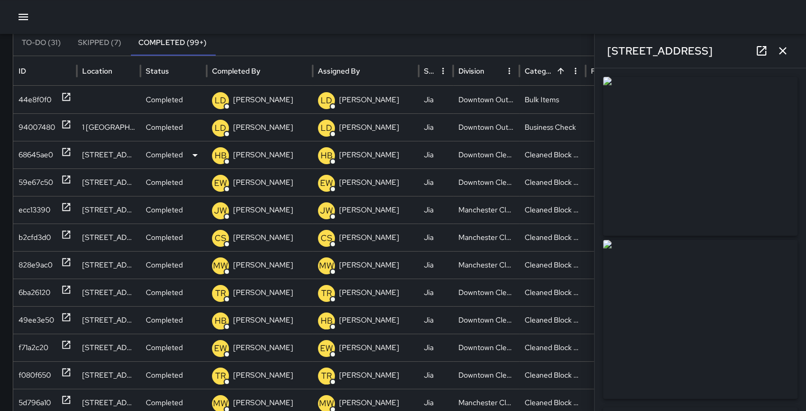
type input "**********"
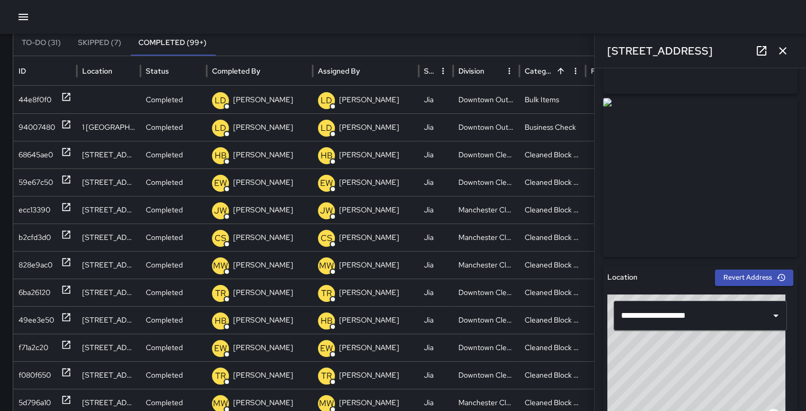
scroll to position [143, 0]
click at [786, 47] on icon "button" at bounding box center [782, 51] width 13 height 13
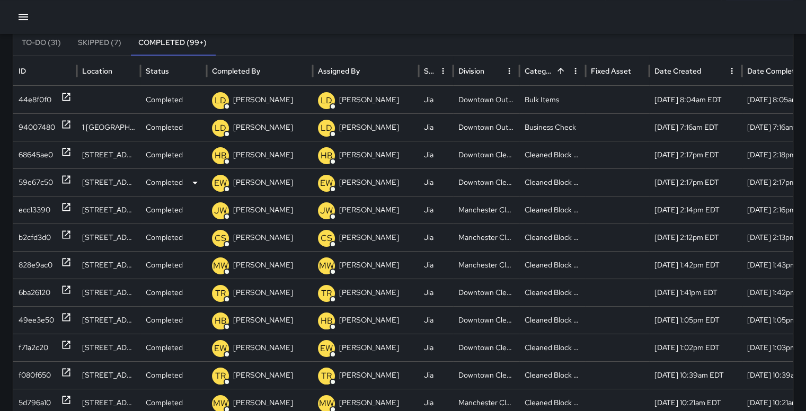
click at [34, 174] on div "59e67c50" at bounding box center [36, 182] width 34 height 27
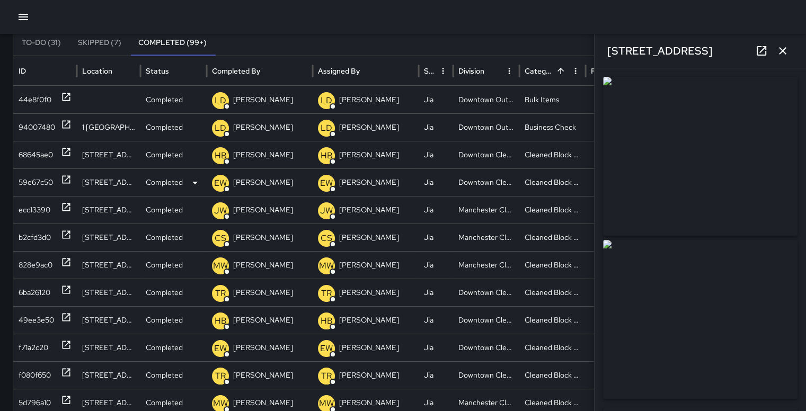
type input "**********"
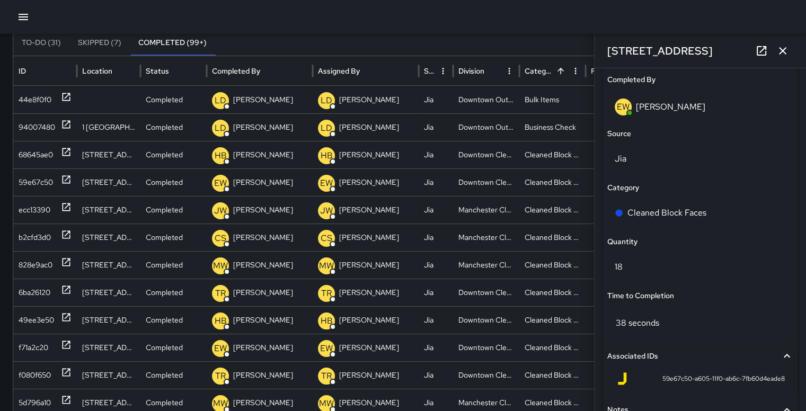
scroll to position [671, 0]
click at [789, 50] on icon "button" at bounding box center [782, 51] width 13 height 13
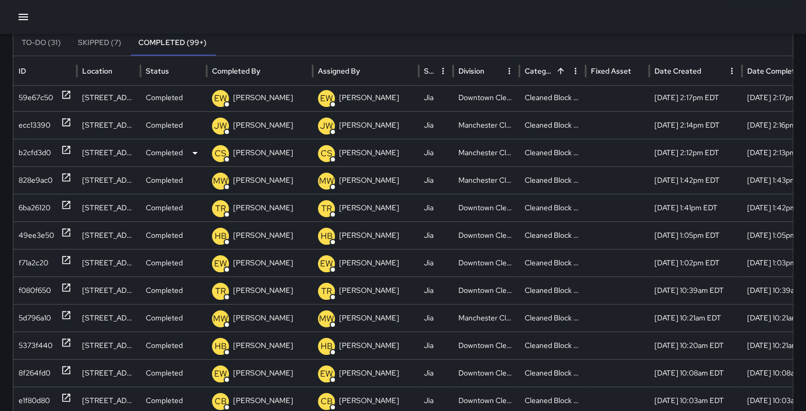
scroll to position [77, 0]
click at [34, 258] on div "f71a2c20" at bounding box center [34, 263] width 30 height 27
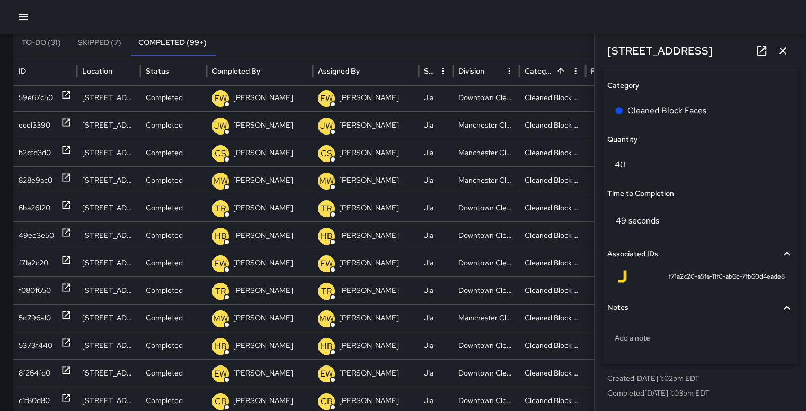
scroll to position [772, 0]
click at [649, 341] on p "Add a note" at bounding box center [700, 338] width 171 height 11
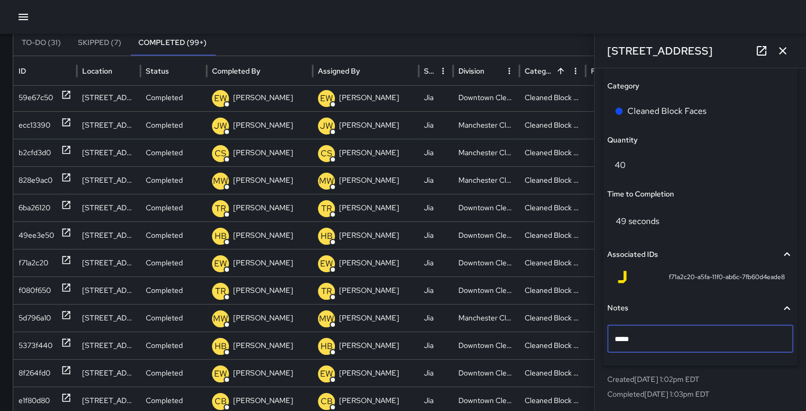
type textarea "******"
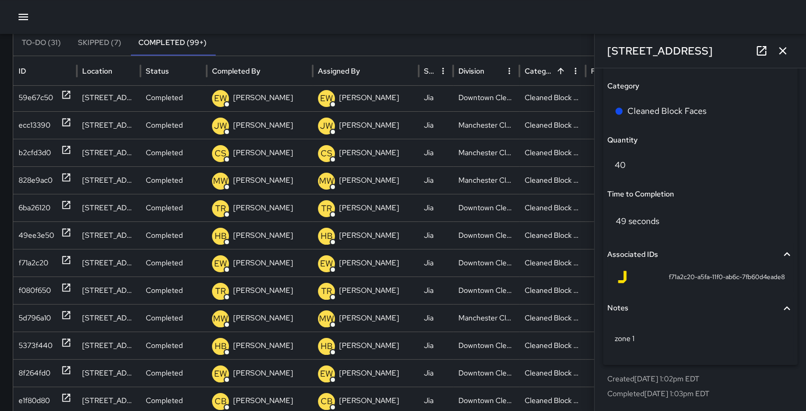
click at [545, 25] on div at bounding box center [403, 17] width 806 height 34
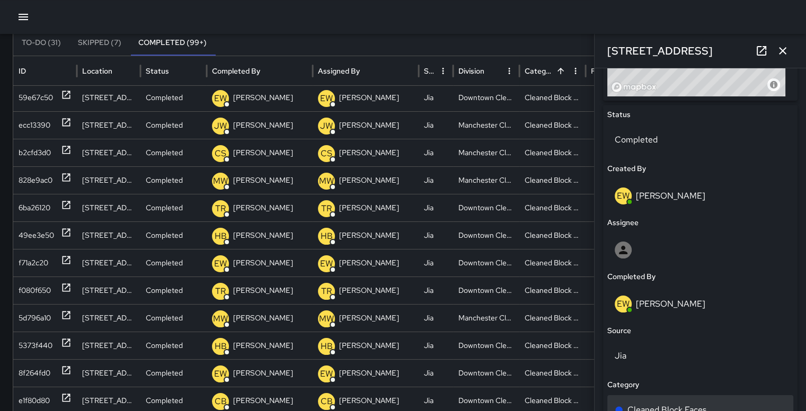
scroll to position [472, 0]
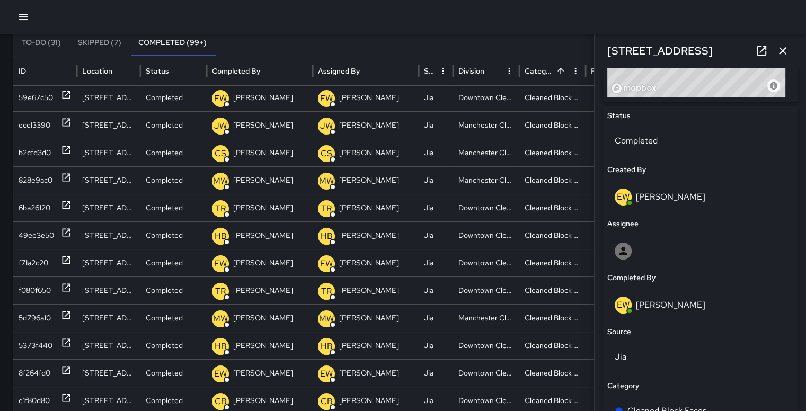
click at [783, 50] on icon "button" at bounding box center [782, 50] width 7 height 7
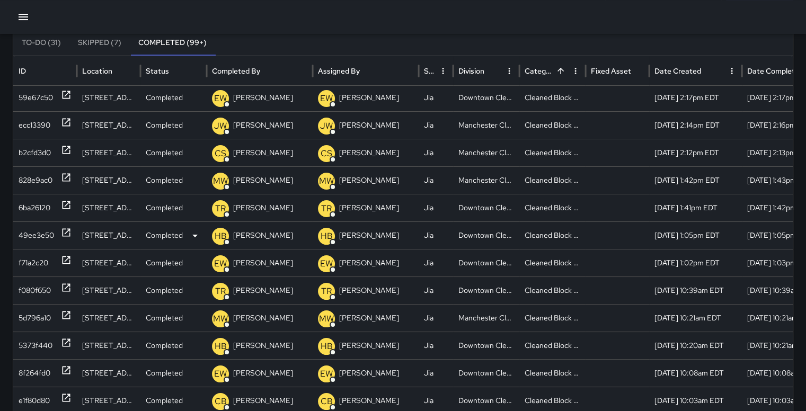
click at [35, 231] on div "49ee3e50" at bounding box center [37, 235] width 36 height 27
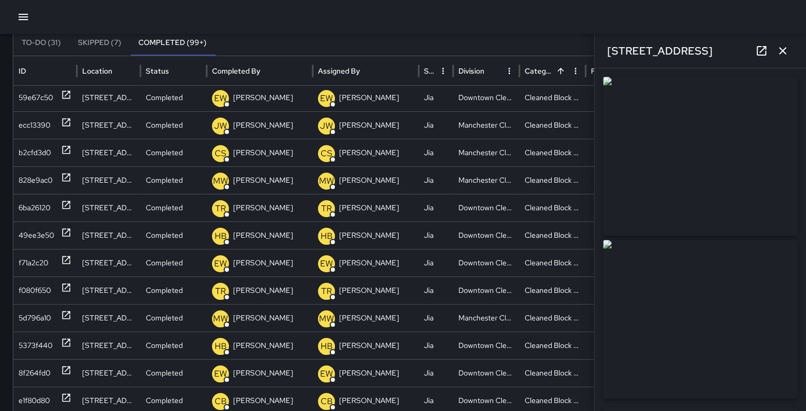
type input "**********"
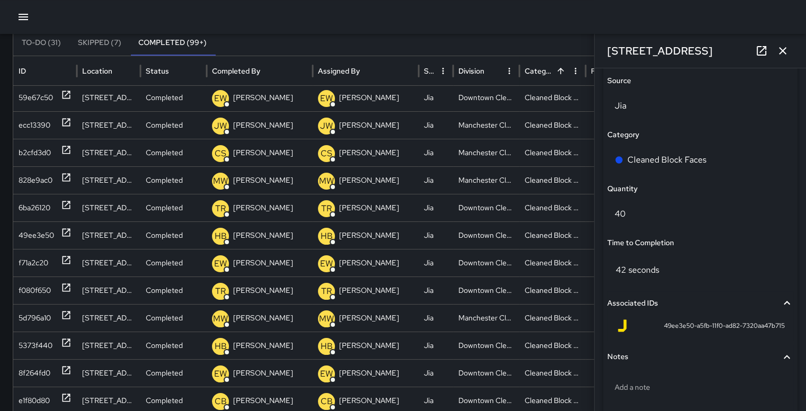
scroll to position [723, 0]
click at [787, 54] on icon "button" at bounding box center [782, 51] width 13 height 13
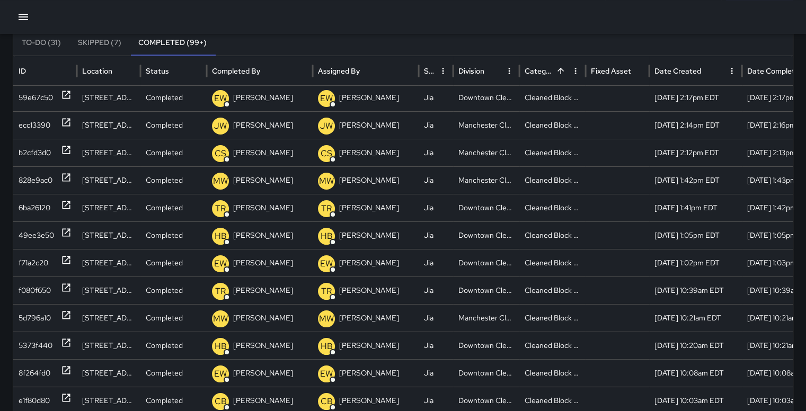
click at [787, 54] on div "To-Do (31) Skipped (7) Completed (99+)" at bounding box center [403, 42] width 780 height 25
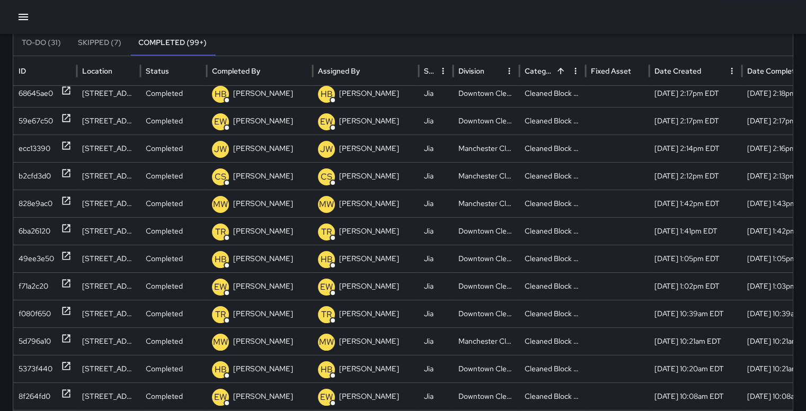
scroll to position [0, 0]
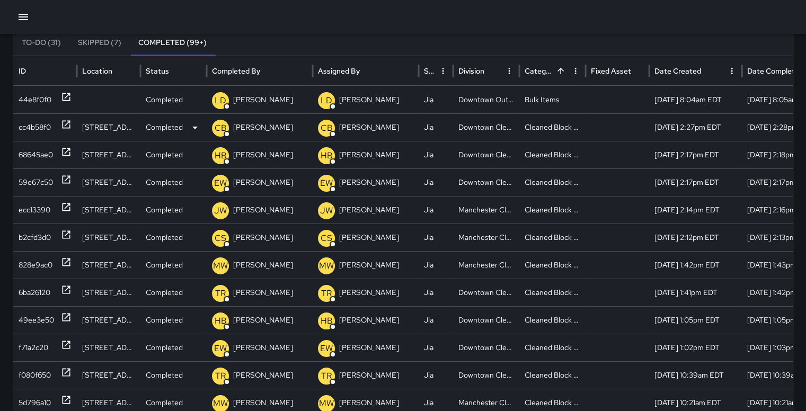
click at [39, 123] on div "cc4b58f0" at bounding box center [35, 127] width 32 height 27
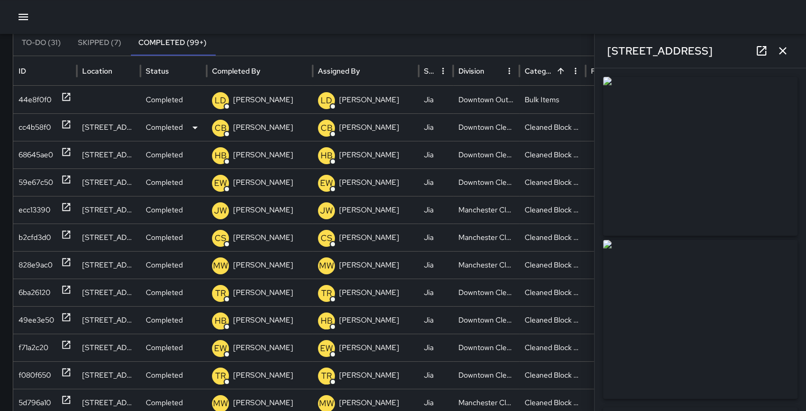
type input "**********"
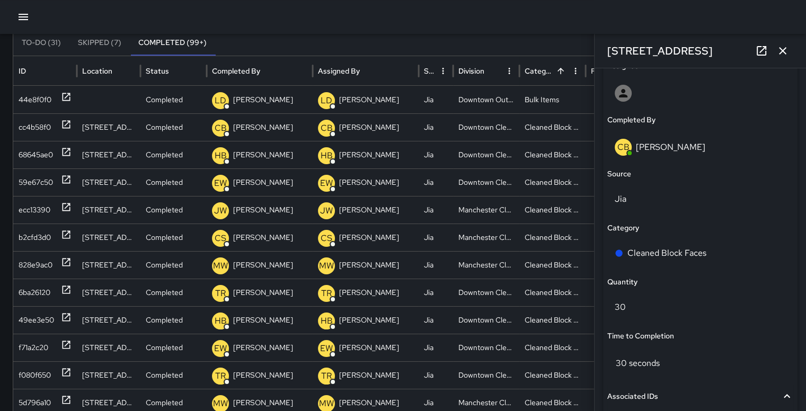
scroll to position [631, 0]
click at [784, 48] on icon "button" at bounding box center [782, 50] width 7 height 7
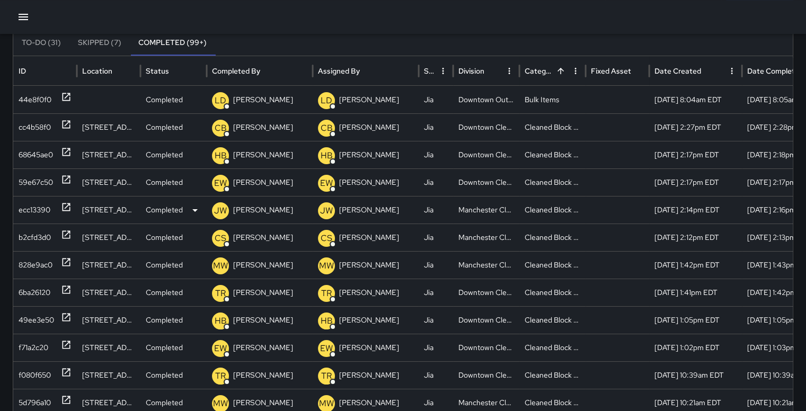
scroll to position [14, 1]
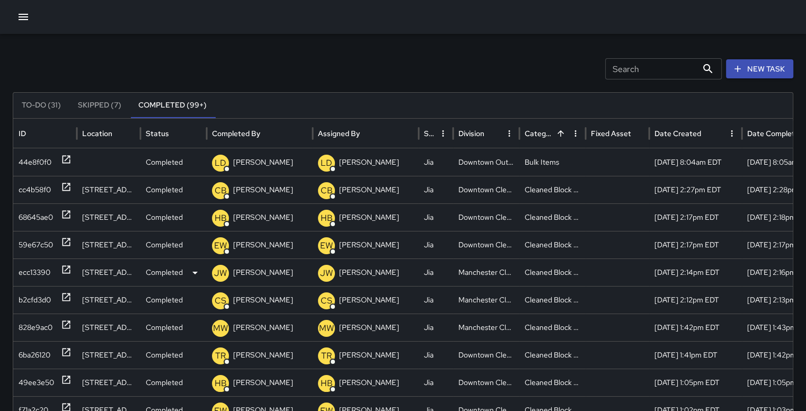
click at [30, 268] on div "ecc13390" at bounding box center [35, 272] width 32 height 27
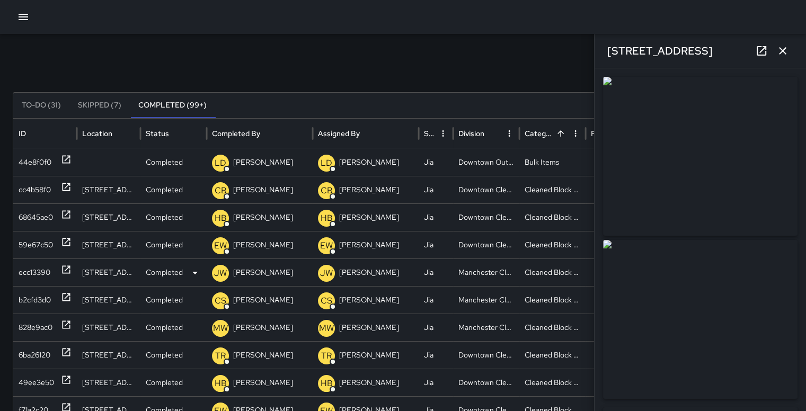
type input "**********"
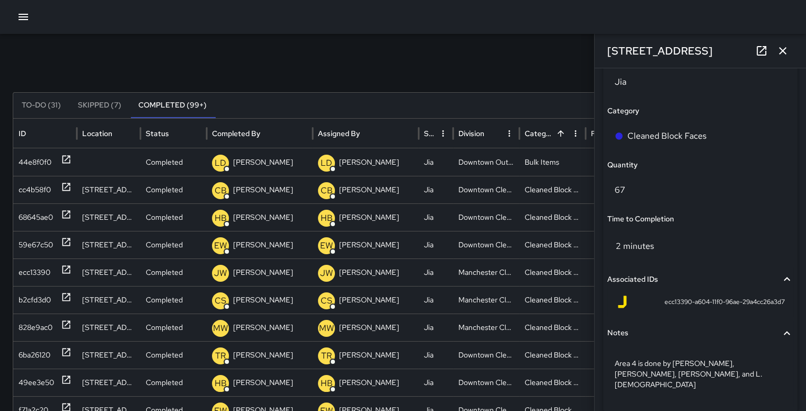
scroll to position [746, 0]
click at [779, 52] on icon "button" at bounding box center [782, 51] width 13 height 13
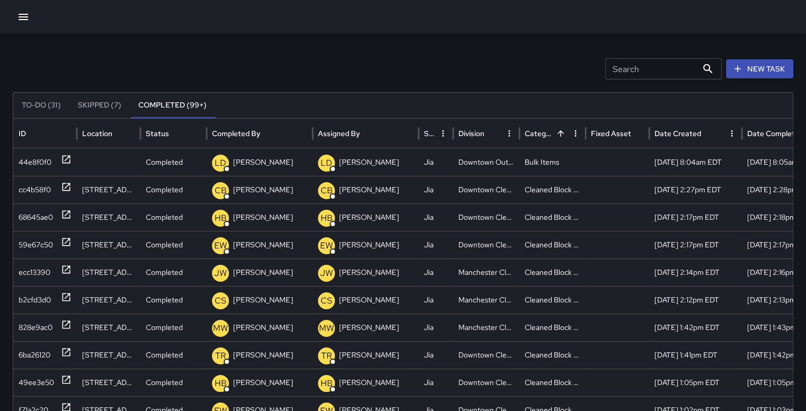
click at [779, 52] on div "Search Search New Task To-Do (31) Skipped (7) Completed (99+) ID Location Statu…" at bounding box center [403, 320] width 806 height 601
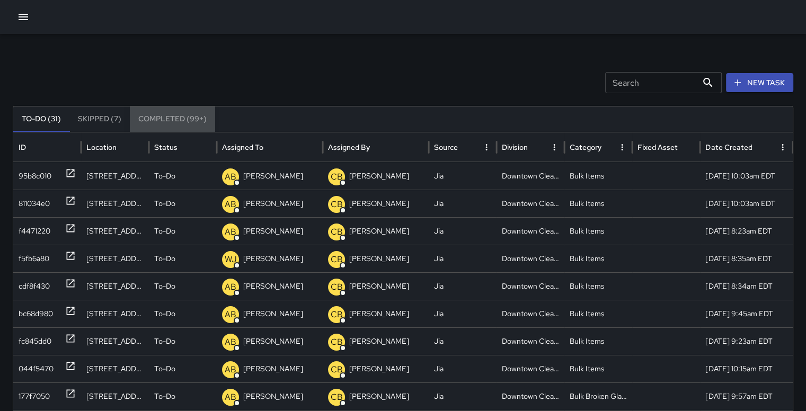
click at [172, 117] on button "Completed (99+)" at bounding box center [172, 119] width 85 height 25
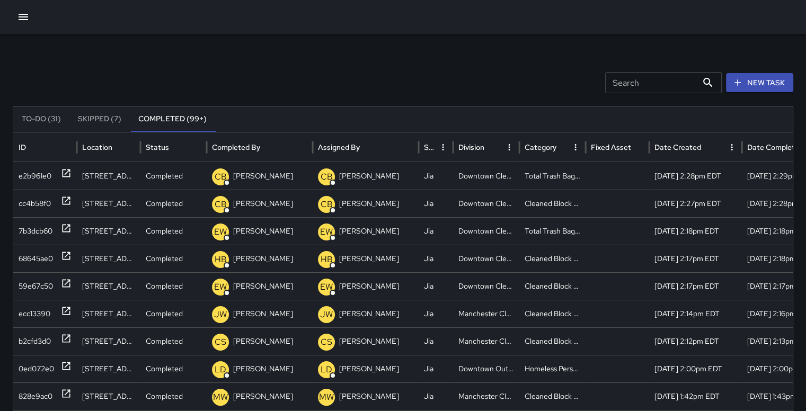
click at [25, 19] on icon "button" at bounding box center [23, 17] width 13 height 13
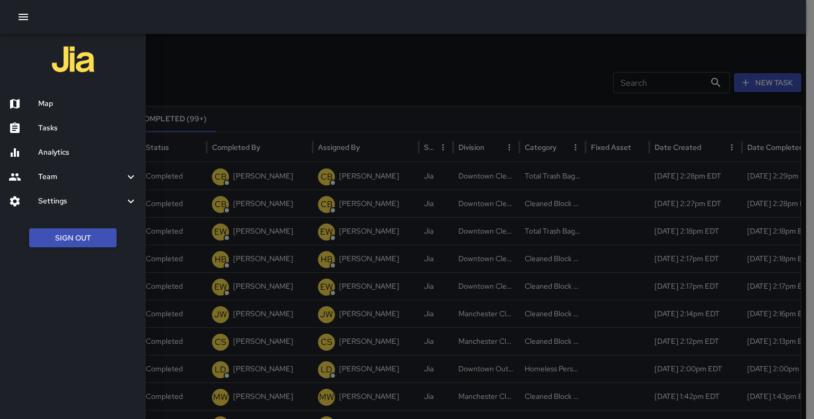
click at [59, 152] on h6 "Analytics" at bounding box center [87, 153] width 99 height 12
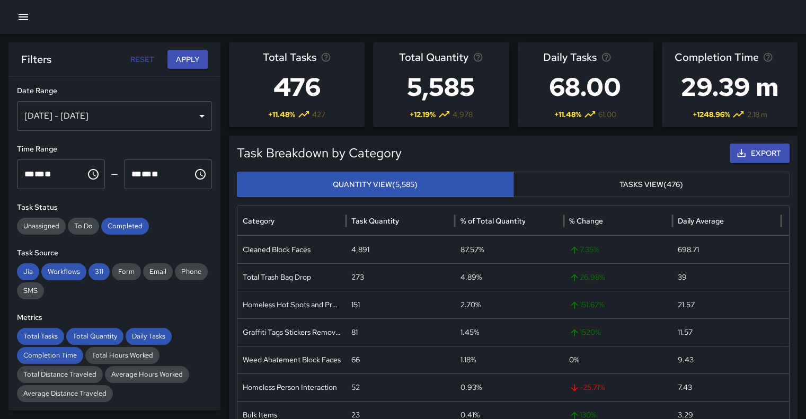
click at [193, 111] on div "Oct 04, 2025 - Oct 10, 2025" at bounding box center [114, 116] width 195 height 30
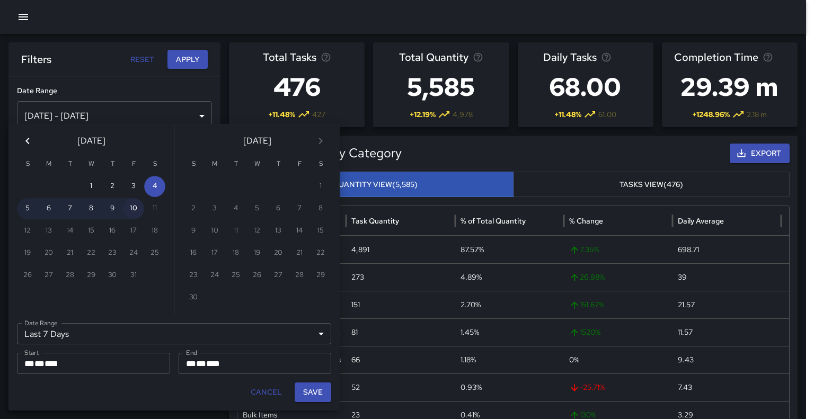
click at [134, 209] on button "10" at bounding box center [133, 208] width 21 height 21
type input "******"
type input "**********"
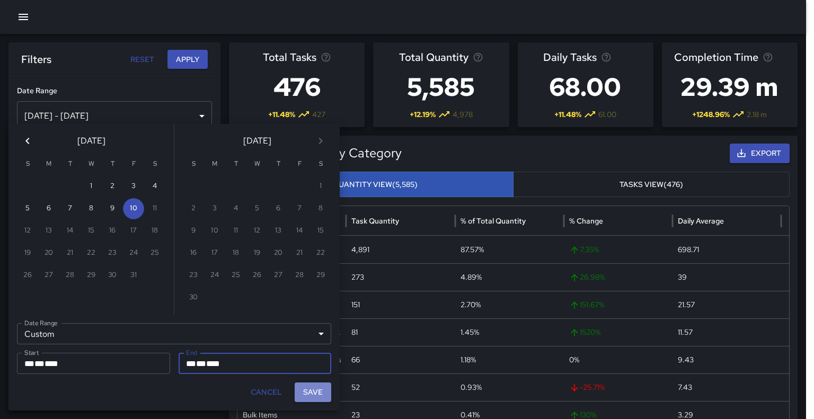
click at [306, 394] on button "Save" at bounding box center [313, 393] width 37 height 20
type input "**********"
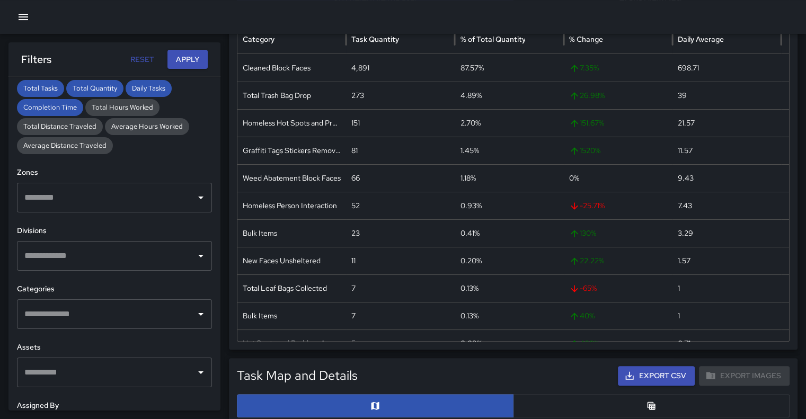
scroll to position [249, 0]
click at [193, 247] on div at bounding box center [200, 254] width 14 height 15
click at [194, 252] on icon "Open" at bounding box center [200, 255] width 13 height 13
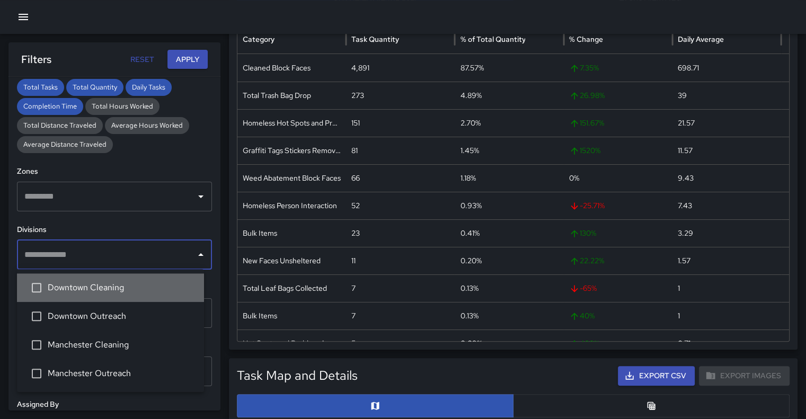
click at [128, 276] on li "Downtown Cleaning" at bounding box center [110, 287] width 187 height 29
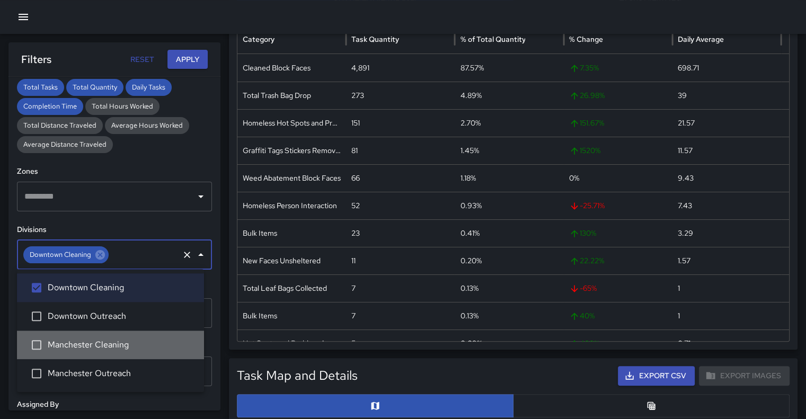
click at [108, 341] on span "Manchester Cleaning" at bounding box center [122, 345] width 148 height 13
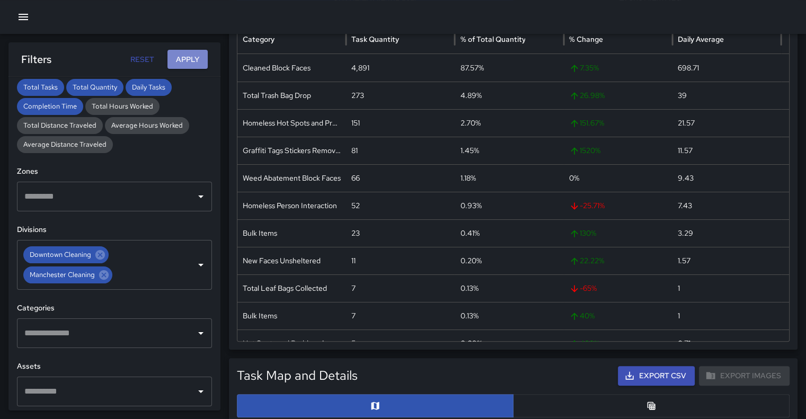
click at [194, 65] on button "Apply" at bounding box center [187, 60] width 40 height 20
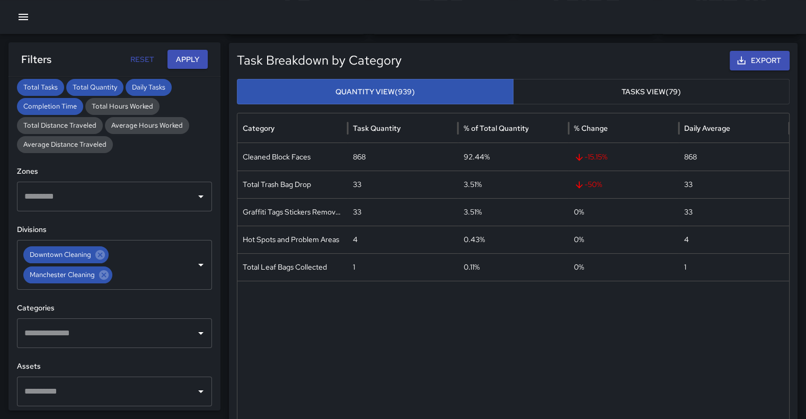
scroll to position [91, 0]
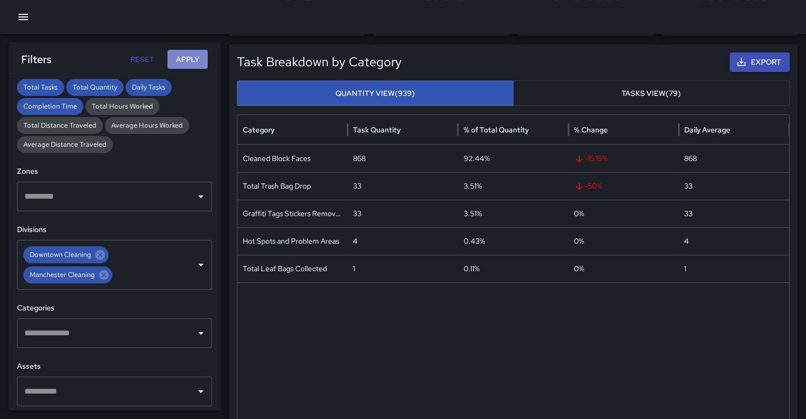
click at [191, 56] on button "Apply" at bounding box center [187, 60] width 40 height 20
click at [331, 49] on div "Task Breakdown by Category Export Quantity View (939) Tasks View (79) Category …" at bounding box center [513, 243] width 569 height 396
click at [193, 57] on button "Apply" at bounding box center [187, 60] width 40 height 20
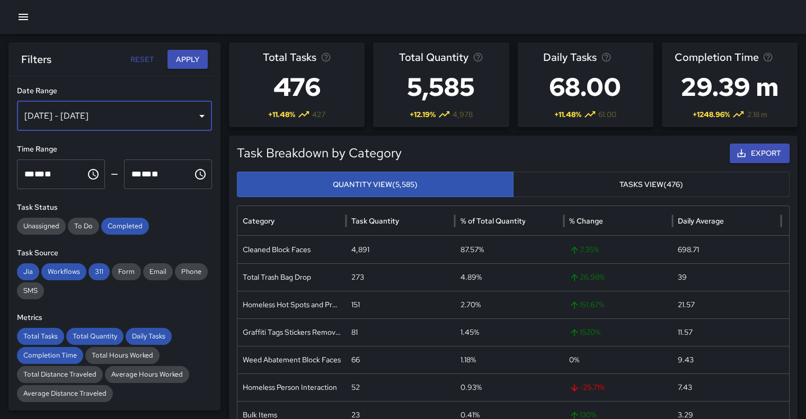
click at [191, 112] on div "Oct 04, 2025 - Oct 10, 2025" at bounding box center [114, 116] width 195 height 30
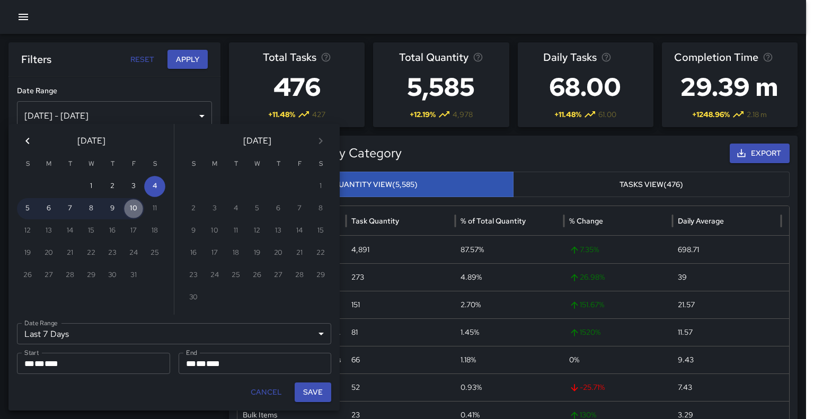
click at [132, 211] on button "10" at bounding box center [133, 208] width 21 height 21
type input "******"
type input "**********"
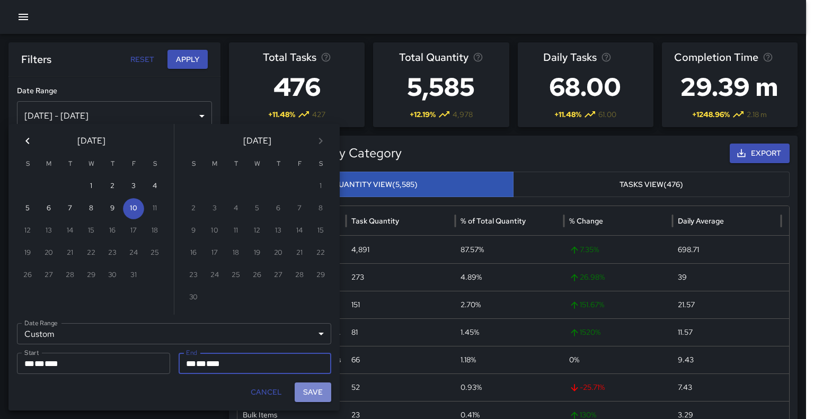
click at [305, 396] on button "Save" at bounding box center [313, 393] width 37 height 20
type input "**********"
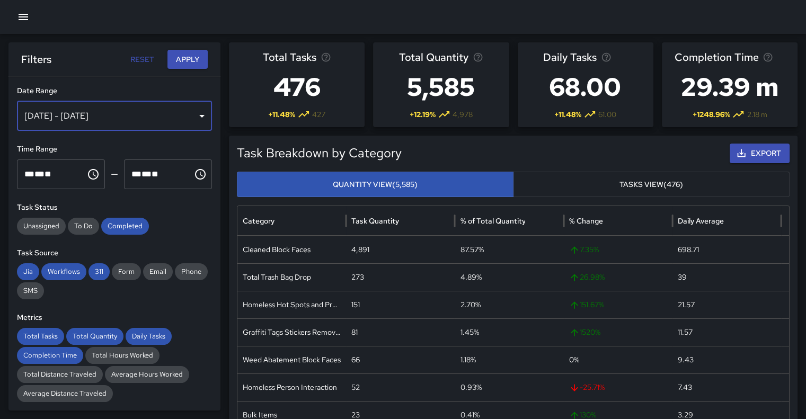
click at [184, 118] on div "Oct 10, 2025 - Oct 10, 2025" at bounding box center [114, 116] width 195 height 30
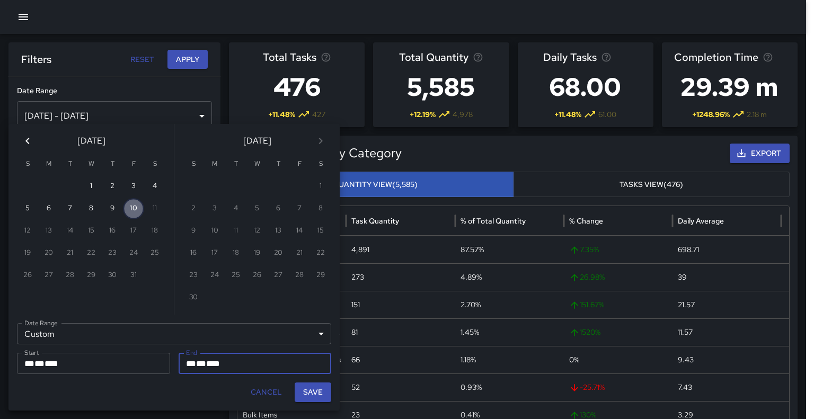
click at [130, 210] on button "10" at bounding box center [133, 208] width 21 height 21
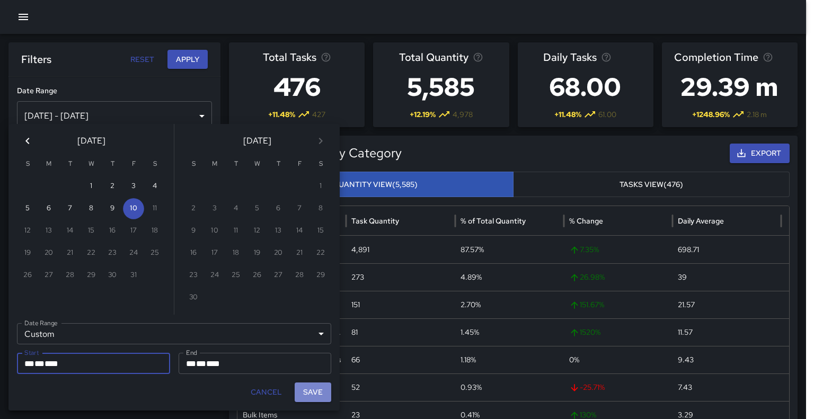
click at [308, 389] on button "Save" at bounding box center [313, 393] width 37 height 20
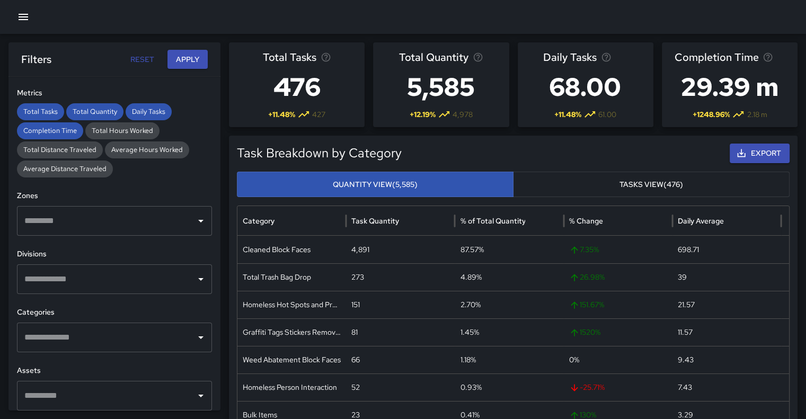
scroll to position [225, 0]
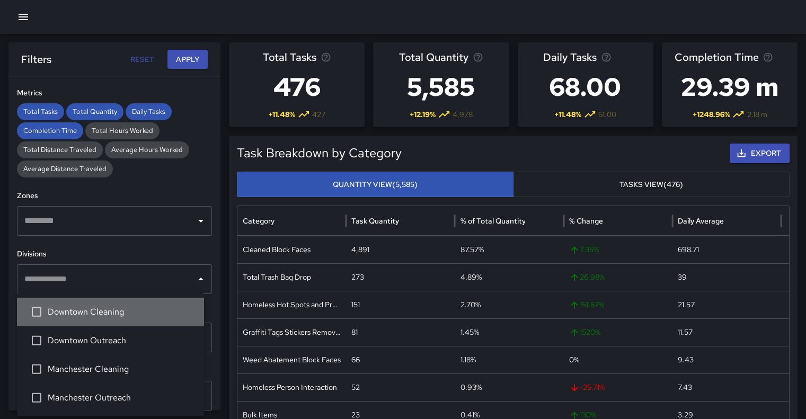
drag, startPoint x: 191, startPoint y: 286, endPoint x: 172, endPoint y: 306, distance: 27.4
click at [172, 306] on span "Downtown Cleaning" at bounding box center [122, 312] width 148 height 13
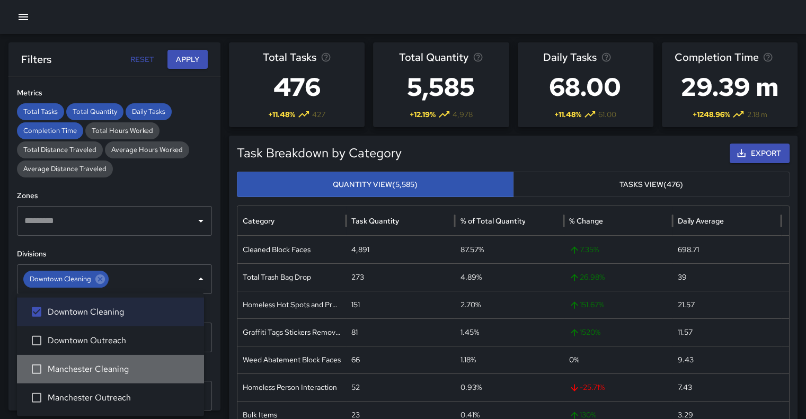
click at [86, 371] on span "Manchester Cleaning" at bounding box center [122, 369] width 148 height 13
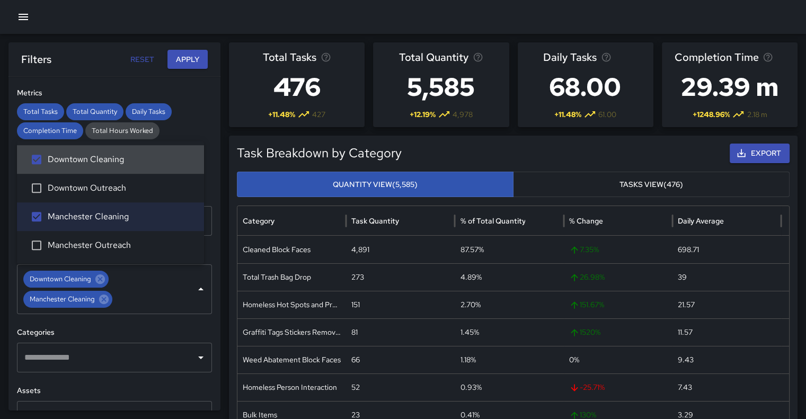
click at [189, 61] on button "Apply" at bounding box center [187, 60] width 40 height 20
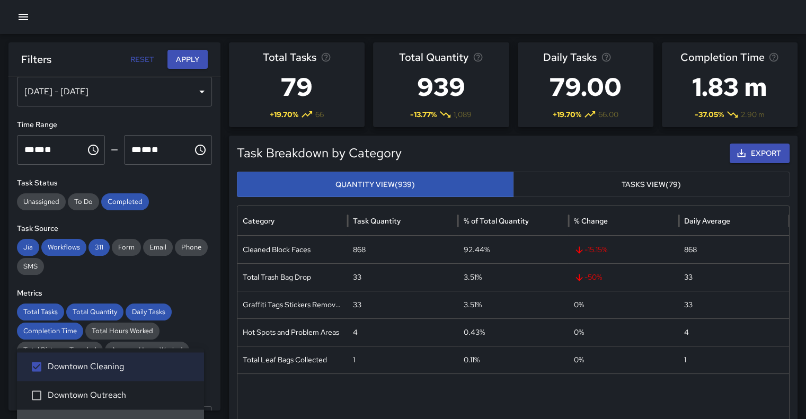
scroll to position [0, 0]
